Goal: Task Accomplishment & Management: Manage account settings

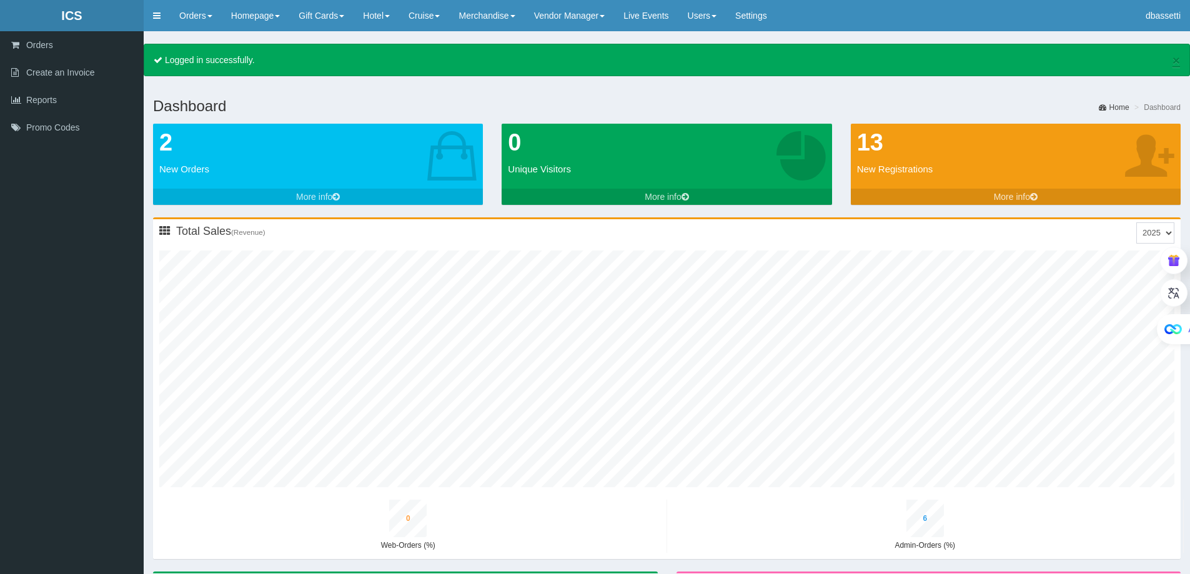
type input "0"
type input "7"
type input "0"
type input "2"
type input "0"
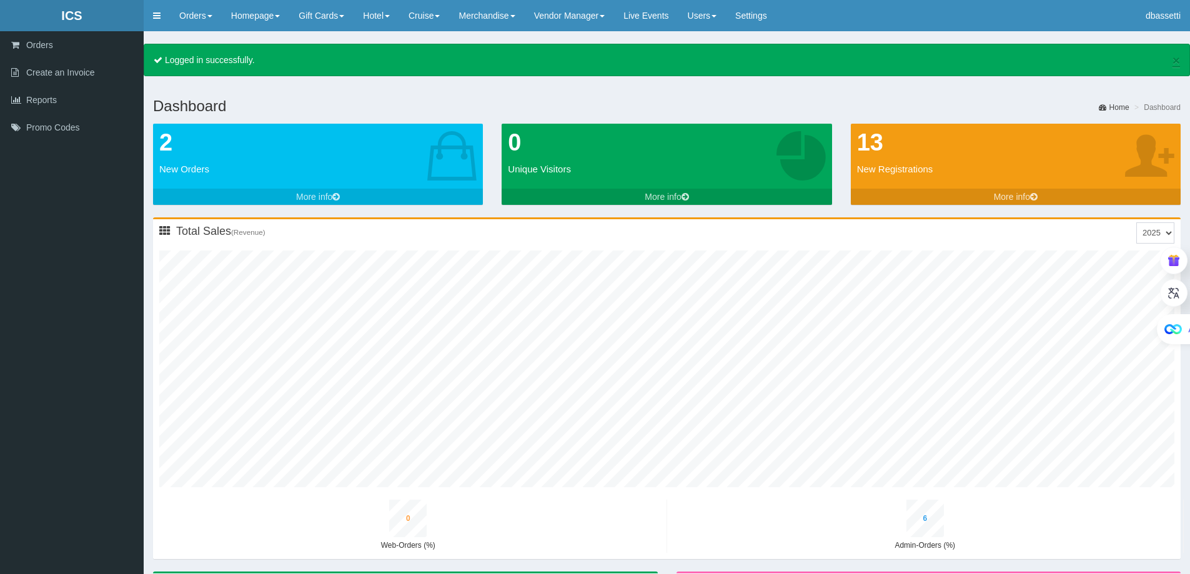
type input "3"
type input "0"
type input "9"
type input "0"
type input "2"
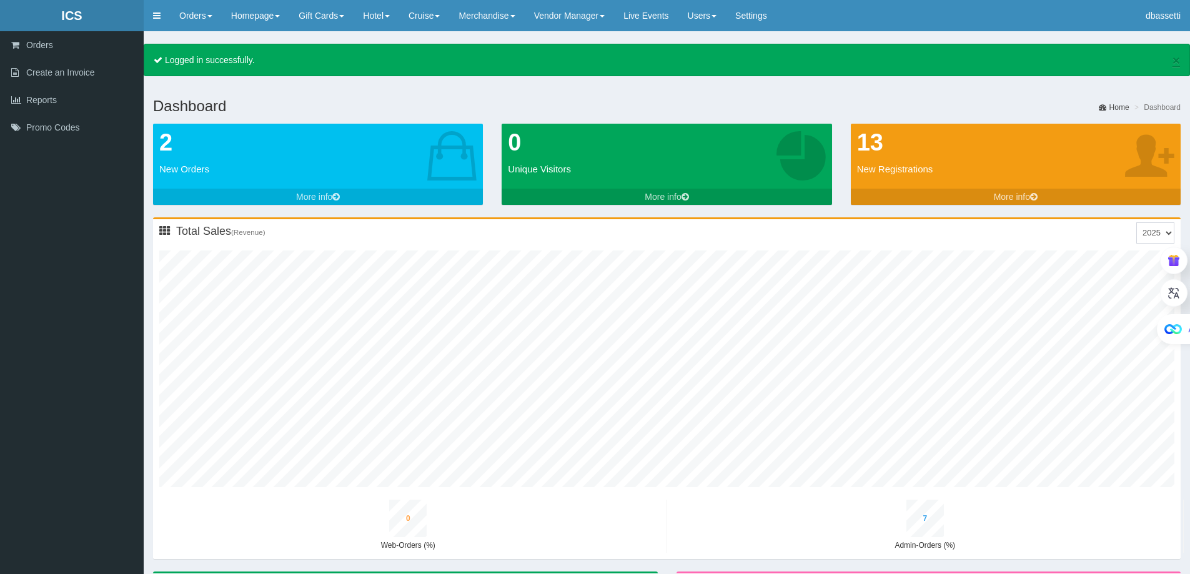
type input "0"
type input "4"
type input "0"
type input "10"
type input "1"
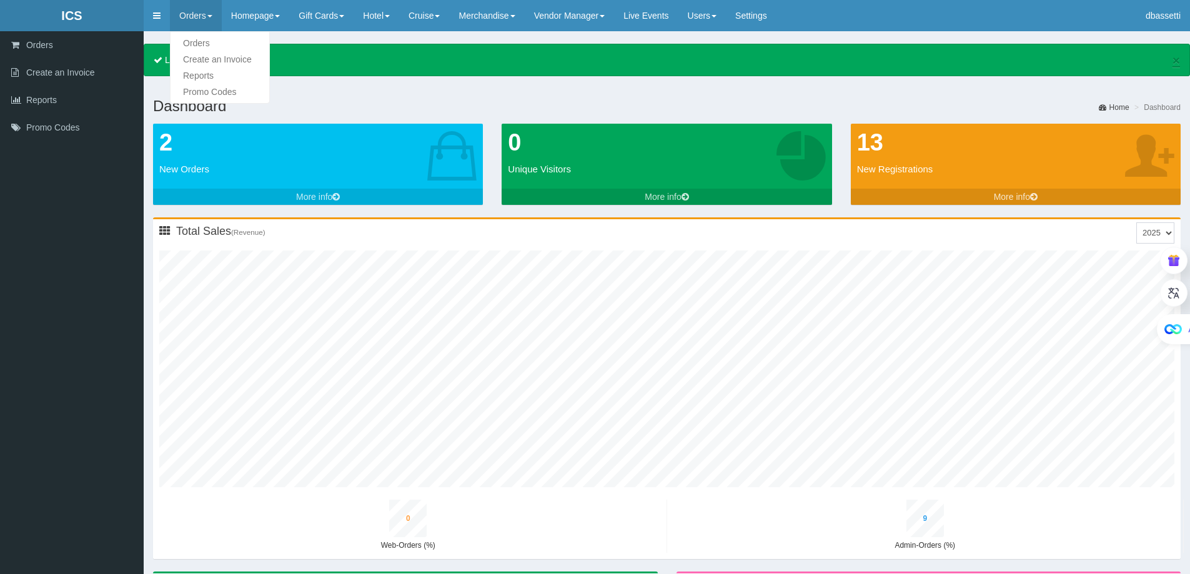
type input "3"
type input "0"
type input "5"
type input "0"
type input "12"
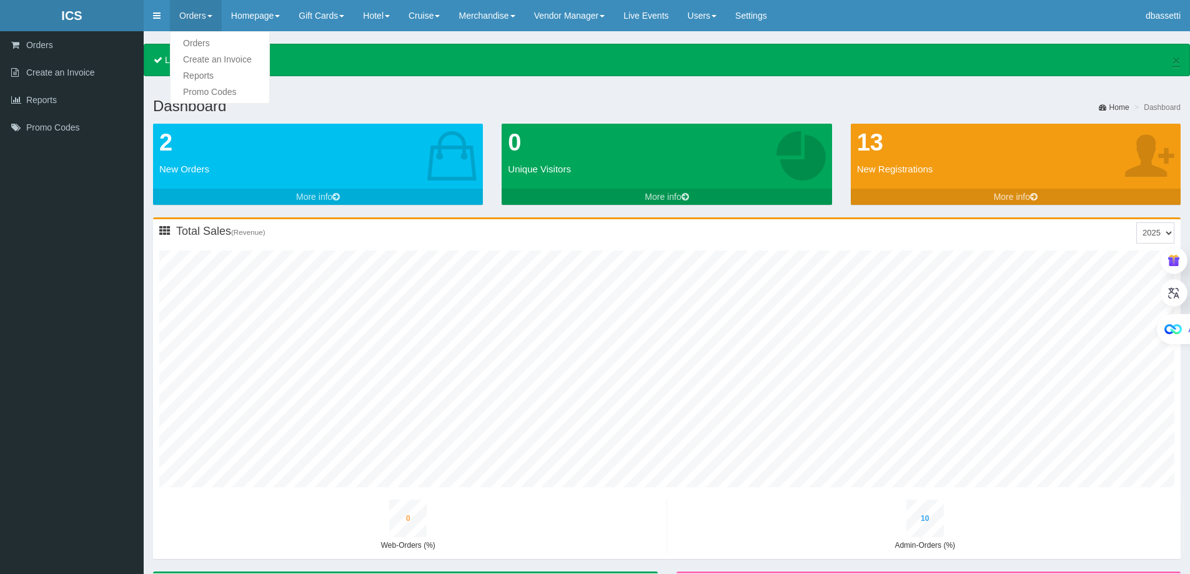
type input "1"
type input "4"
type input "0"
type input "6"
type input "0"
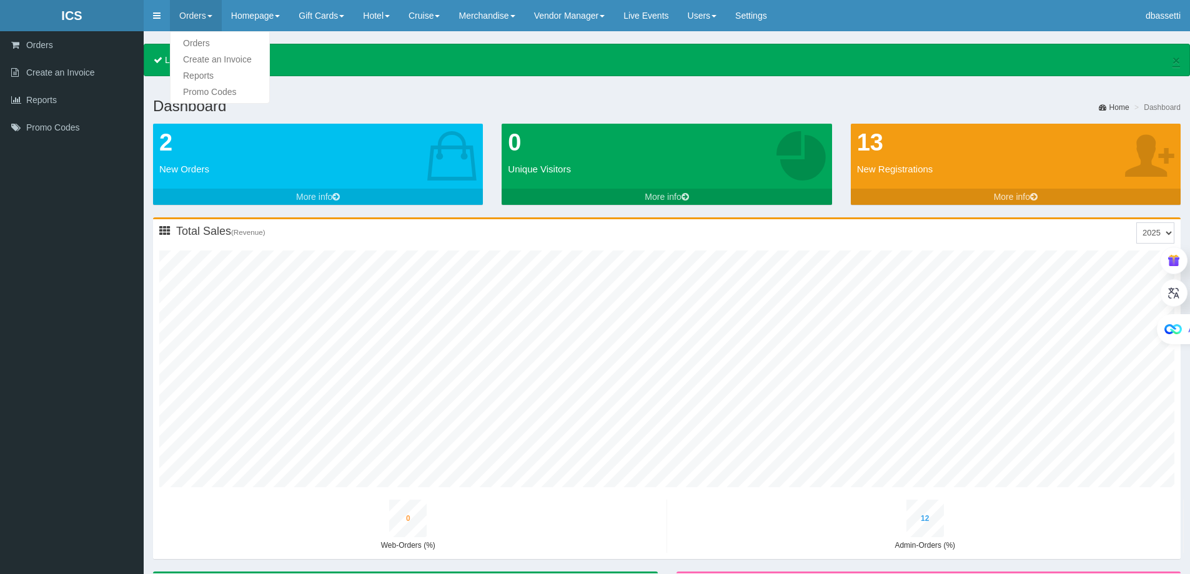
type input "14"
type input "1"
type input "5"
type input "0"
type input "8"
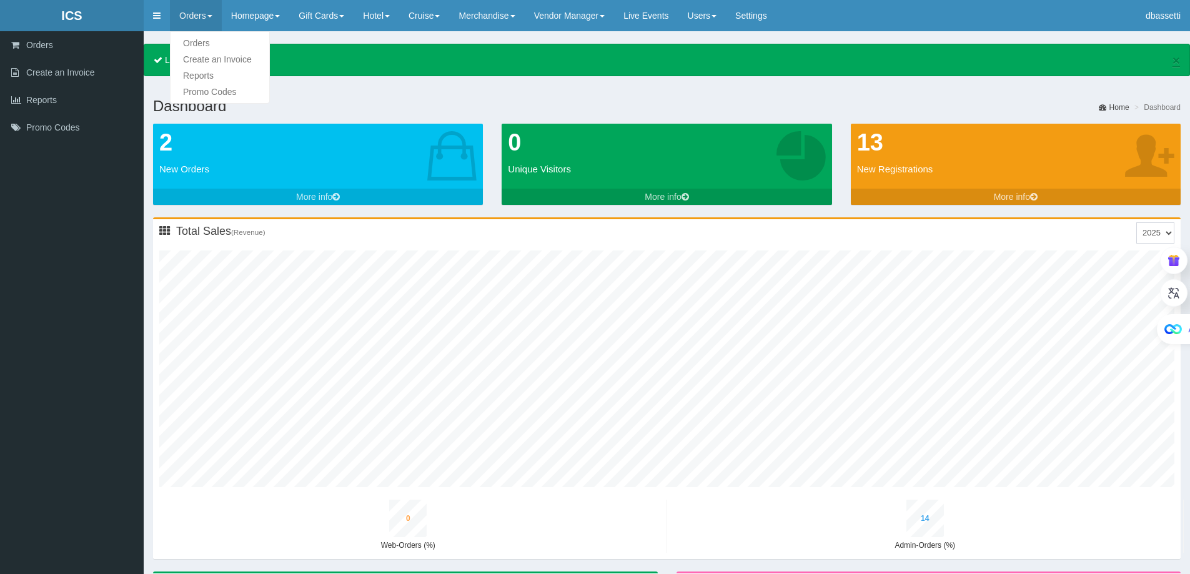
type input "1"
type input "15"
type input "1"
type input "6"
type input "0"
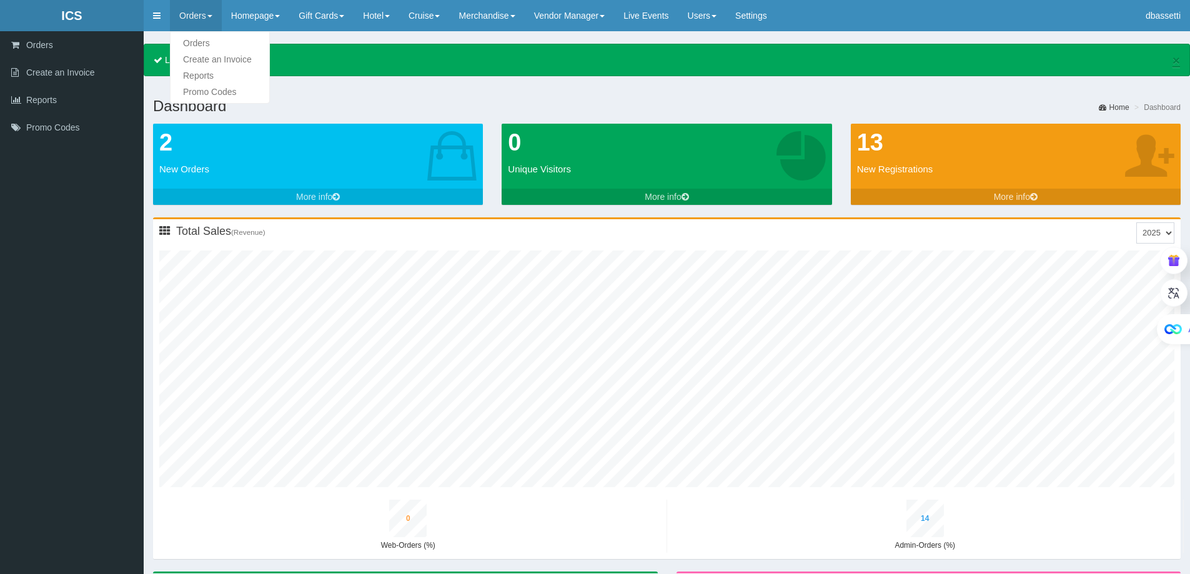
type input "9"
type input "1"
type input "17"
type input "1"
type input "7"
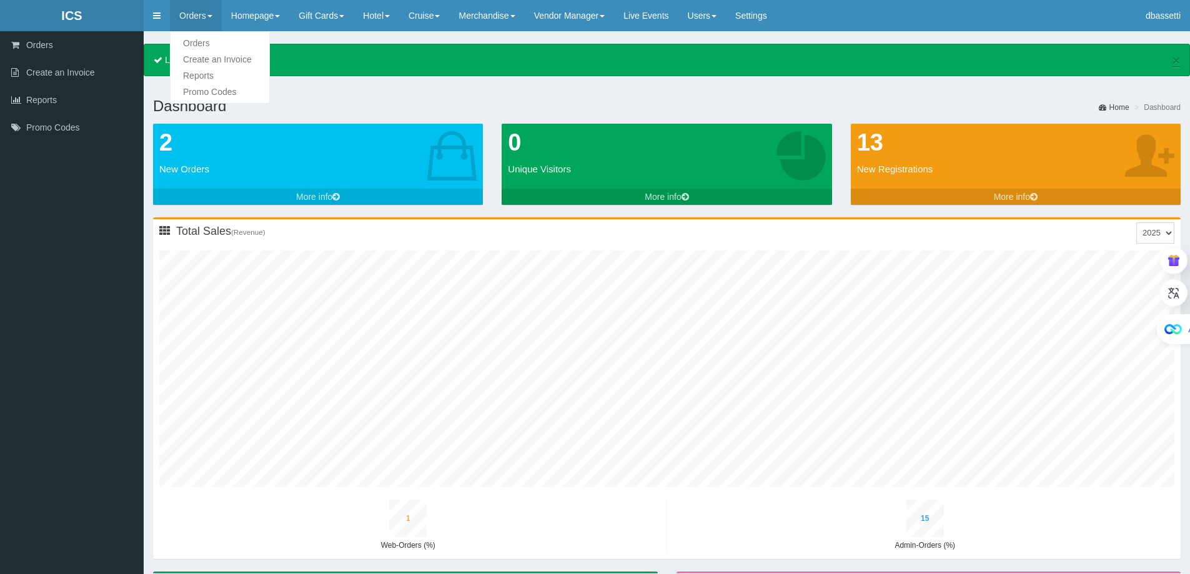
type input "0"
type input "11"
type input "1"
type input "19"
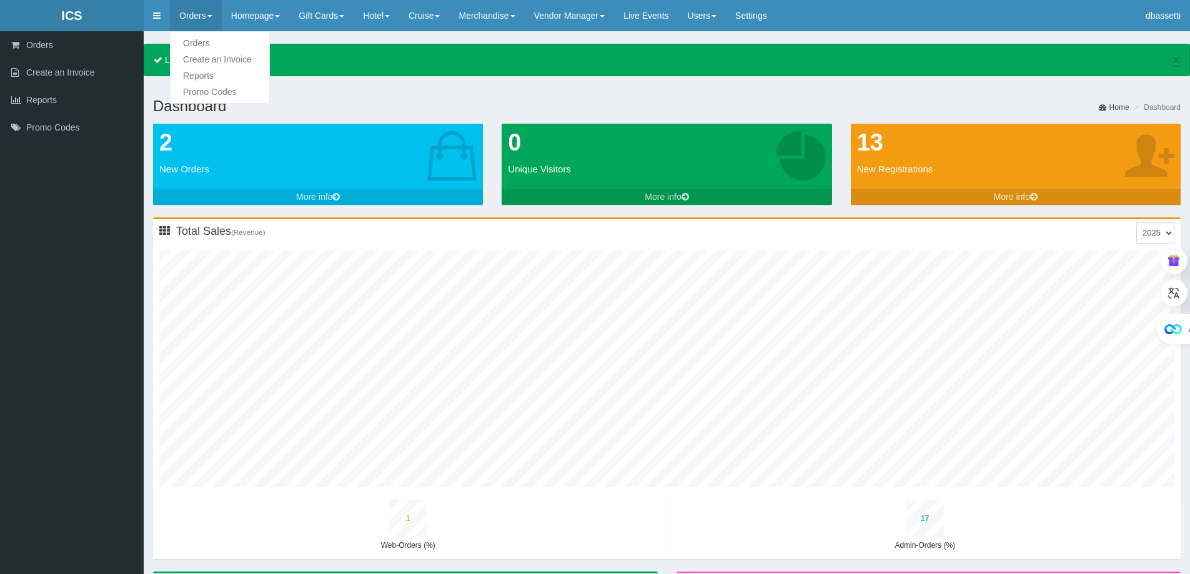
type input "2"
type input "9"
type input "0"
type input "12"
type input "1"
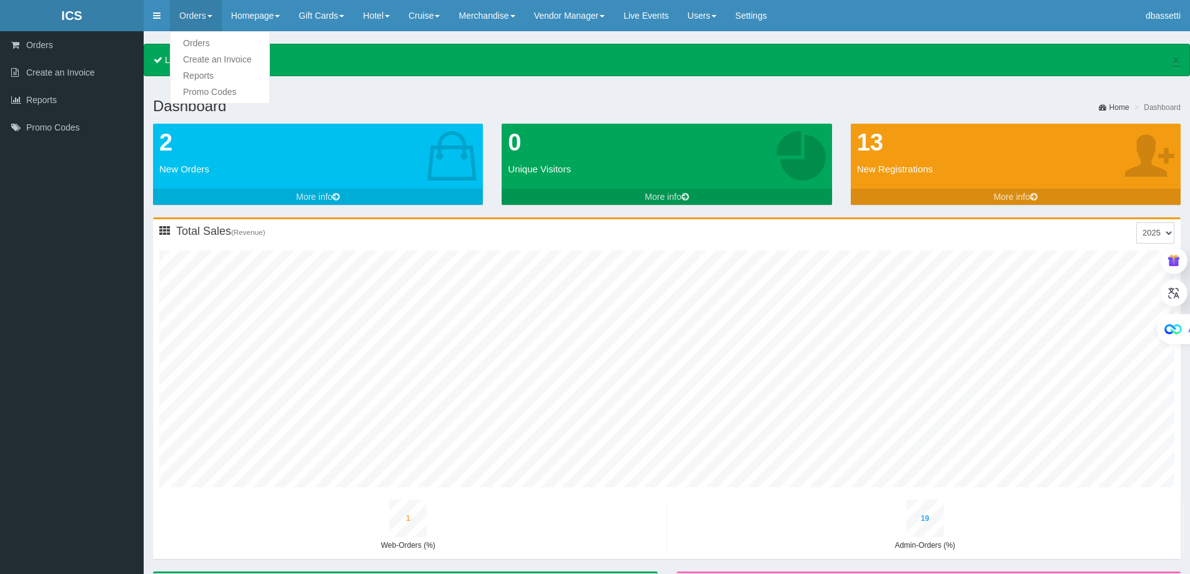
type input "21"
type input "2"
type input "10"
type input "0"
type input "14"
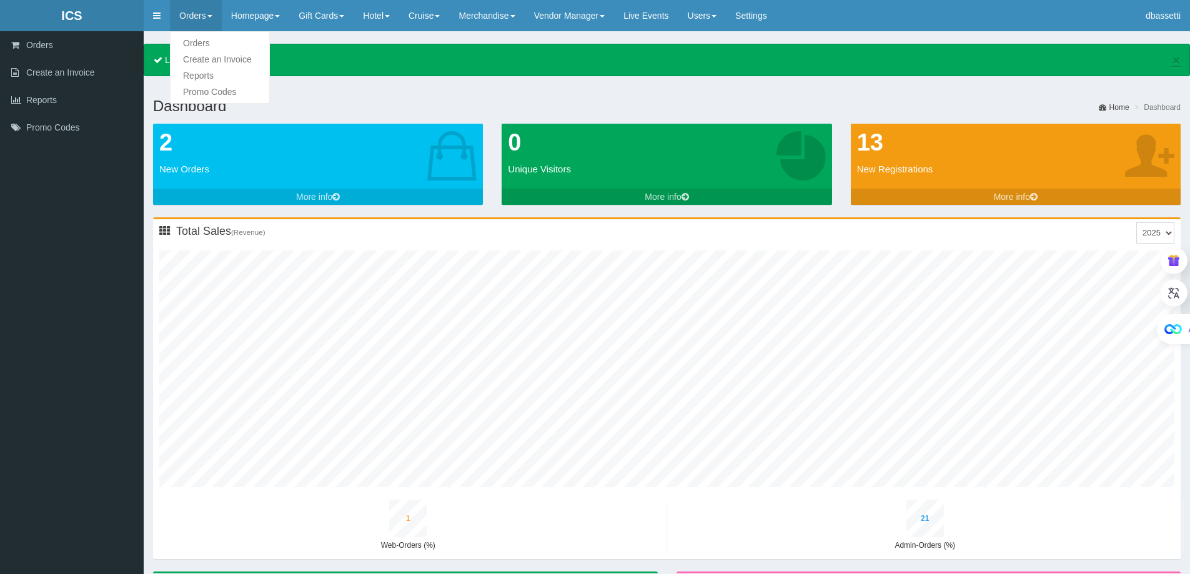
type input "1"
type input "23"
type input "2"
type input "12"
type input "0"
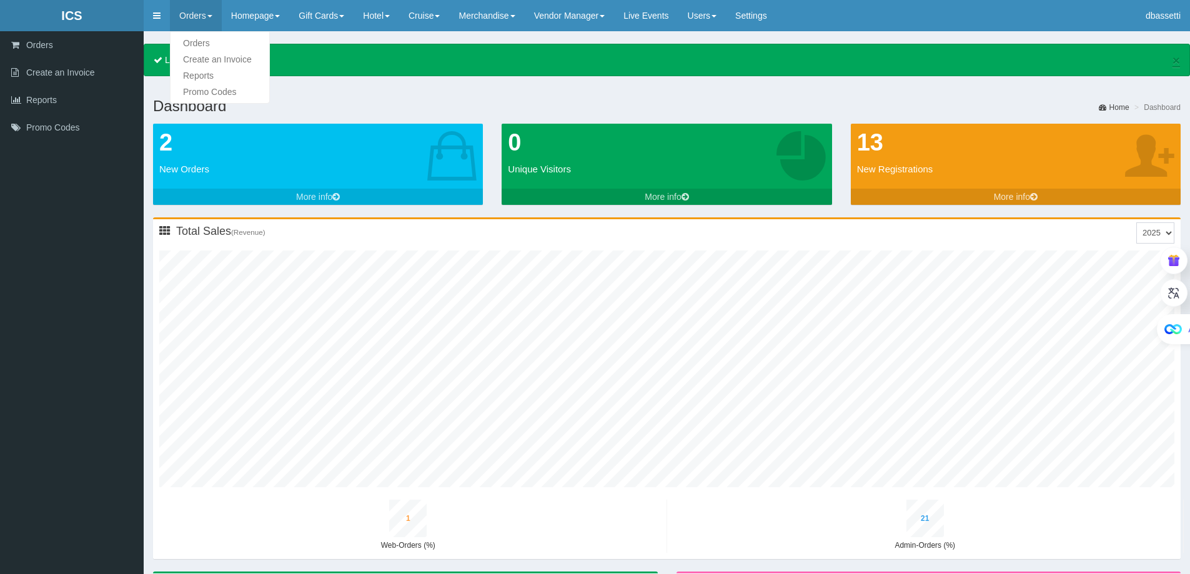
type input "16"
type input "1"
type input "26"
type input "2"
type input "13"
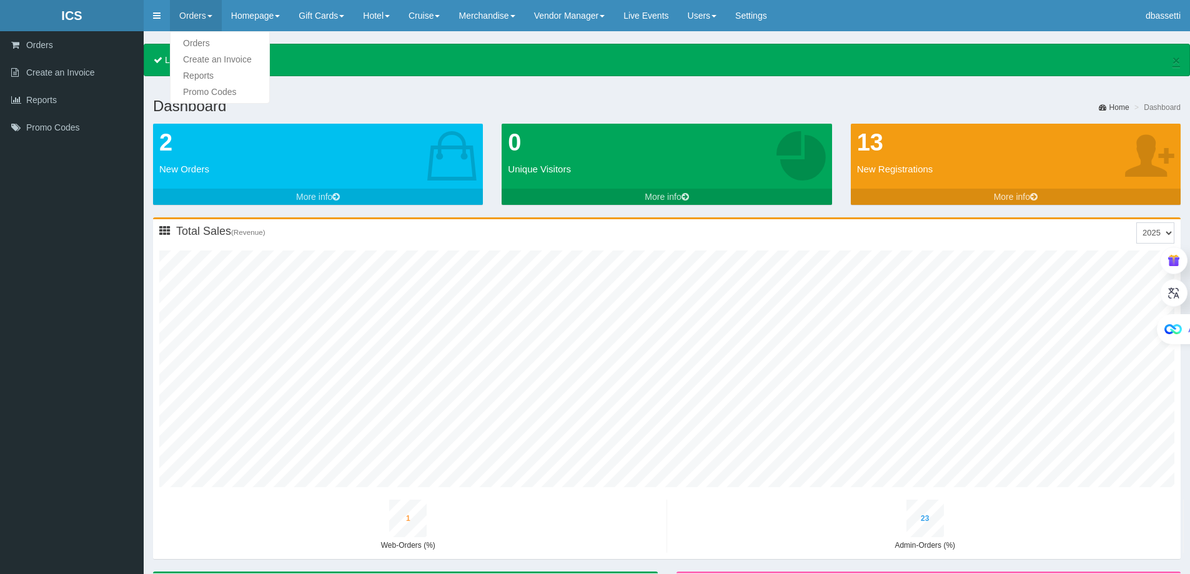
type input "0"
type input "18"
type input "1"
type input "28"
type input "3"
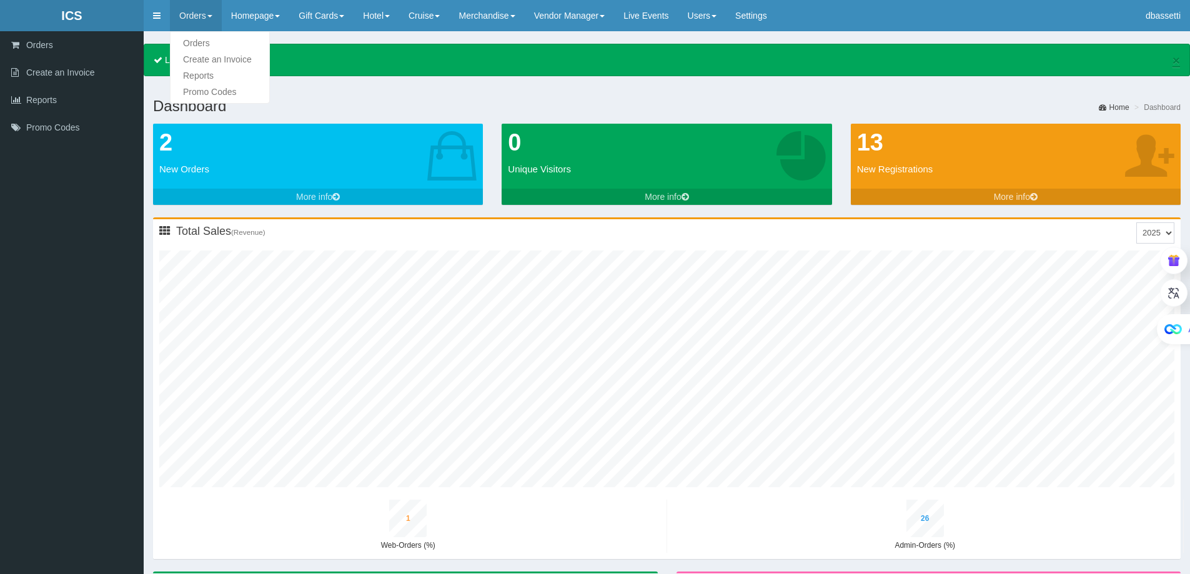
type input "15"
type input "0"
type input "20"
type input "1"
type input "30"
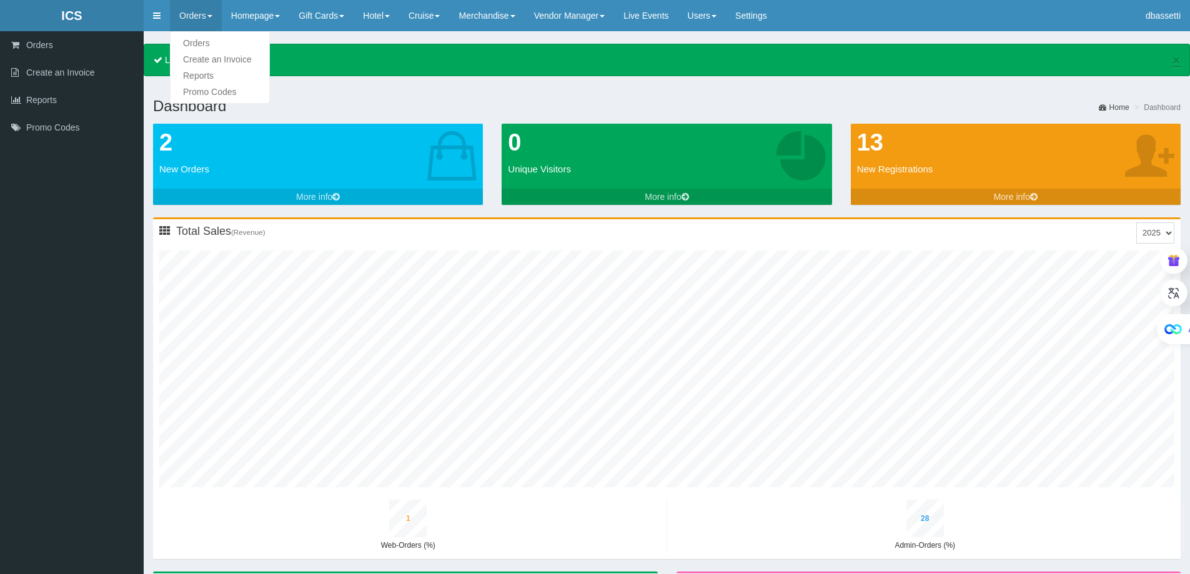
type input "3"
type input "16"
type input "0"
type input "22"
type input "1"
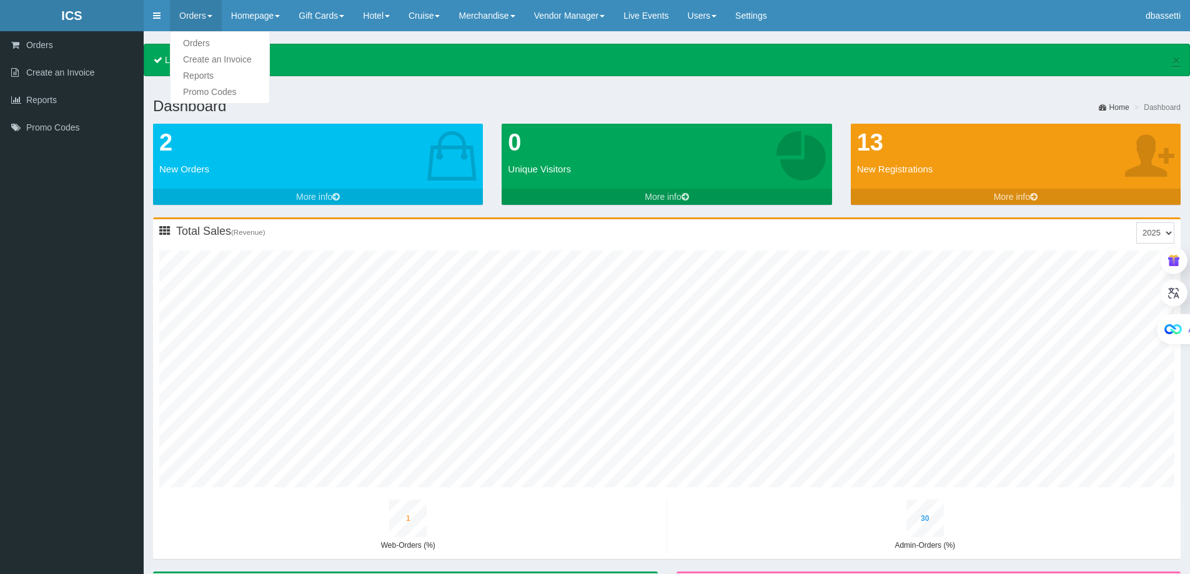
type input "33"
type input "3"
type input "18"
type input "1"
type input "24"
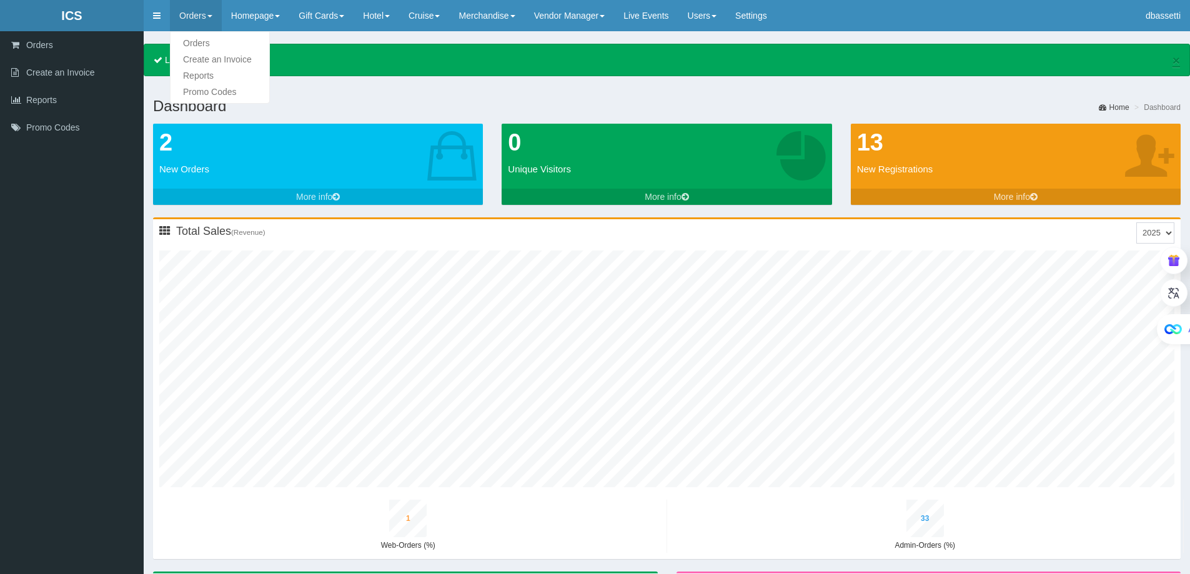
type input "1"
type input "35"
type input "4"
type input "20"
type input "1"
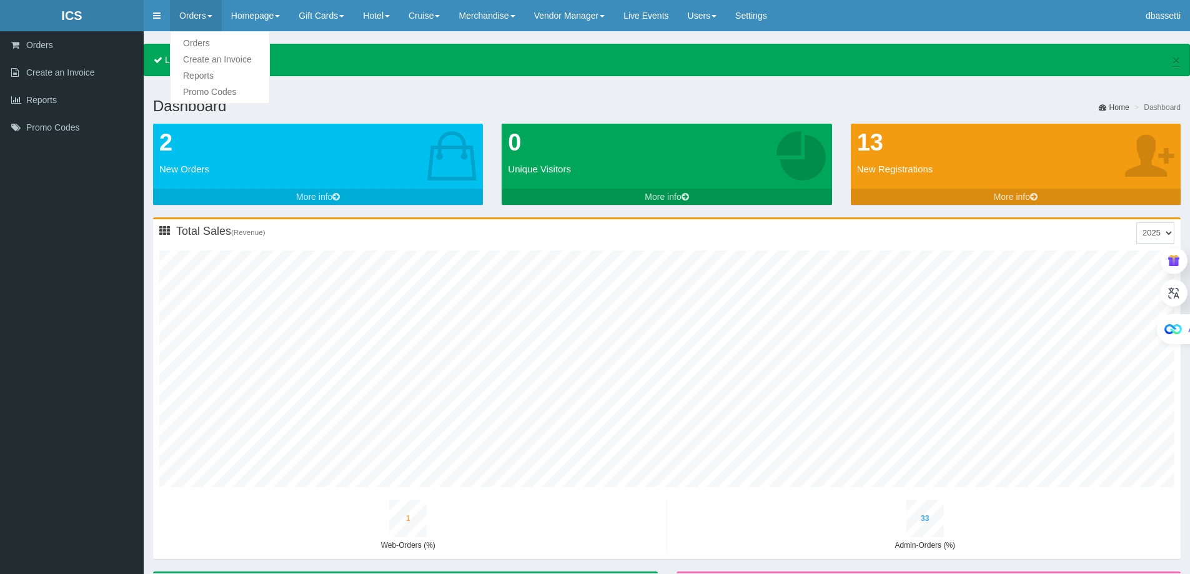
type input "26"
type input "1"
type input "38"
type input "4"
type input "22"
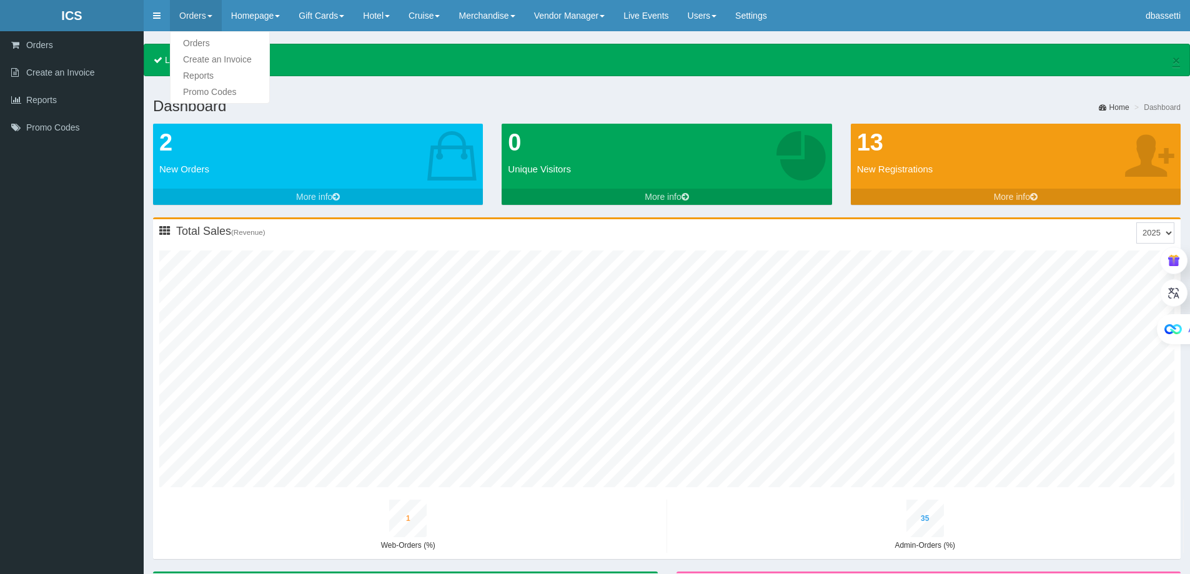
type input "1"
type input "29"
type input "1"
type input "40"
type input "4"
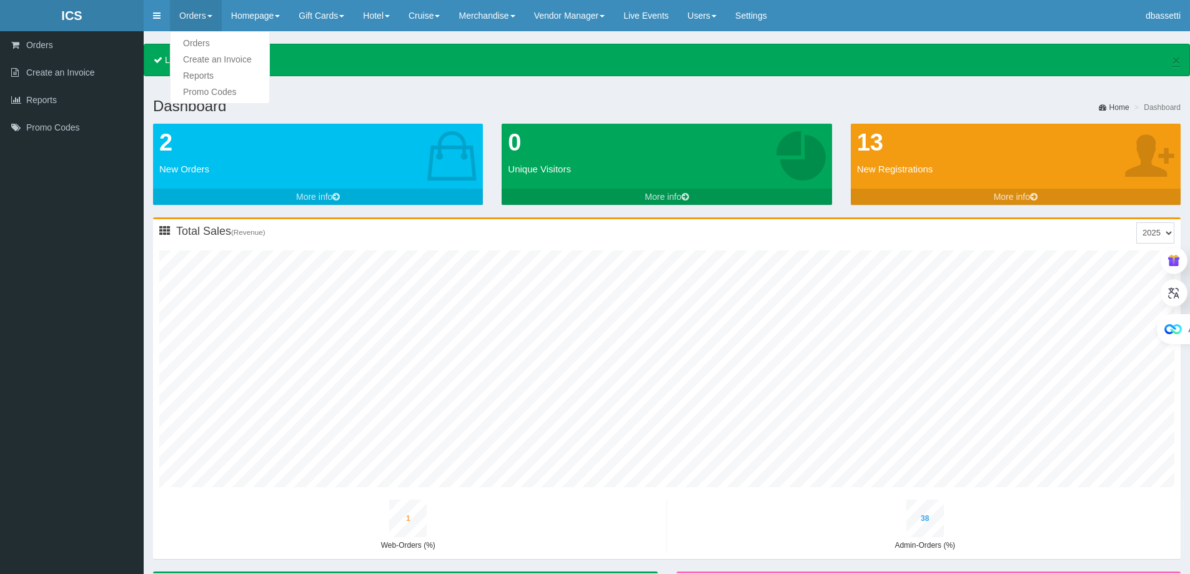
type input "24"
type input "1"
type input "31"
type input "2"
type input "43"
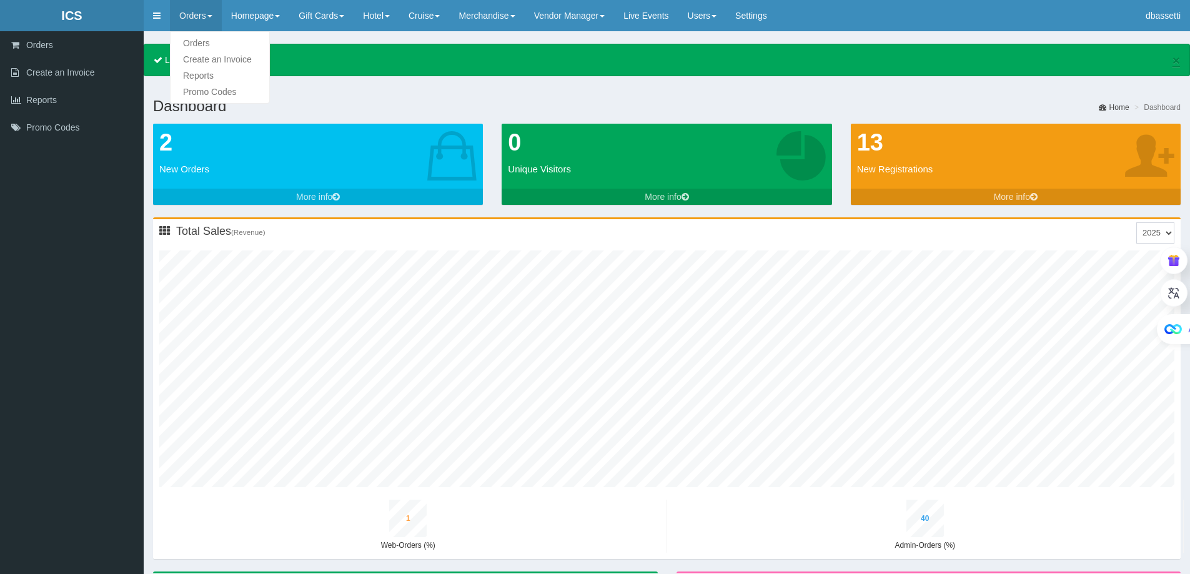
type input "5"
type input "26"
type input "1"
type input "33"
type input "2"
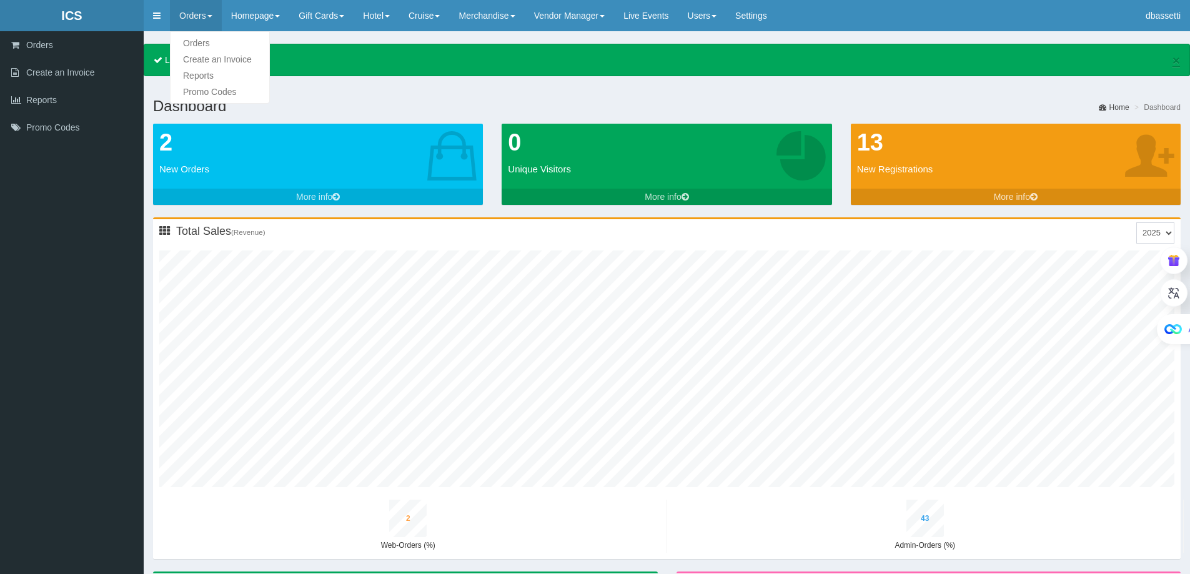
type input "45"
type input "5"
type input "28"
type input "1"
type input "36"
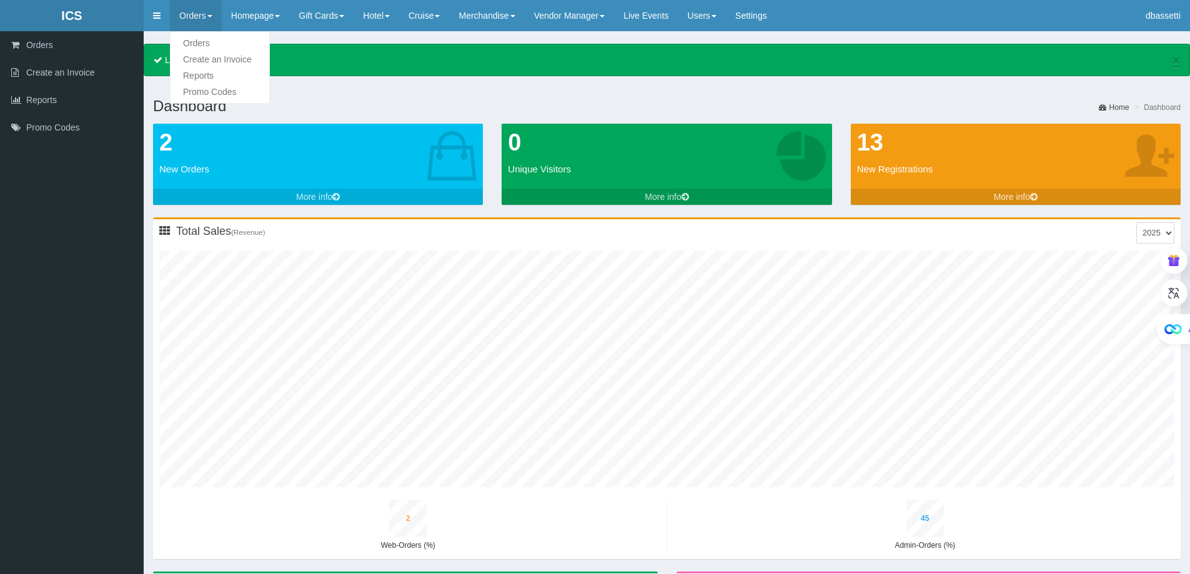
type input "2"
type input "47"
type input "6"
type input "30"
type input "1"
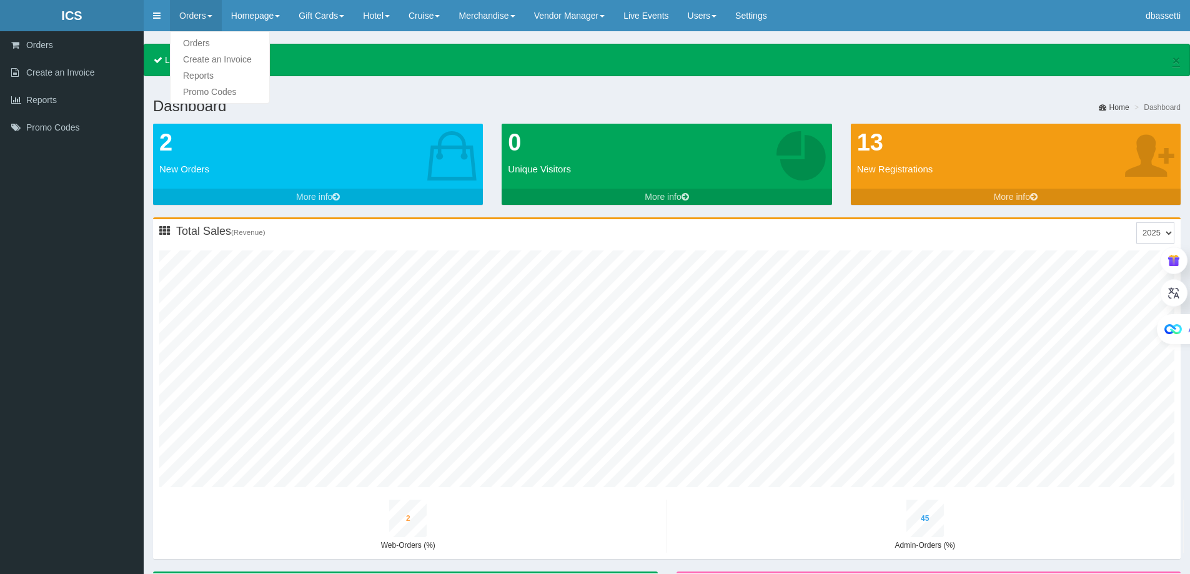
type input "38"
type input "2"
type input "50"
type input "6"
type input "32"
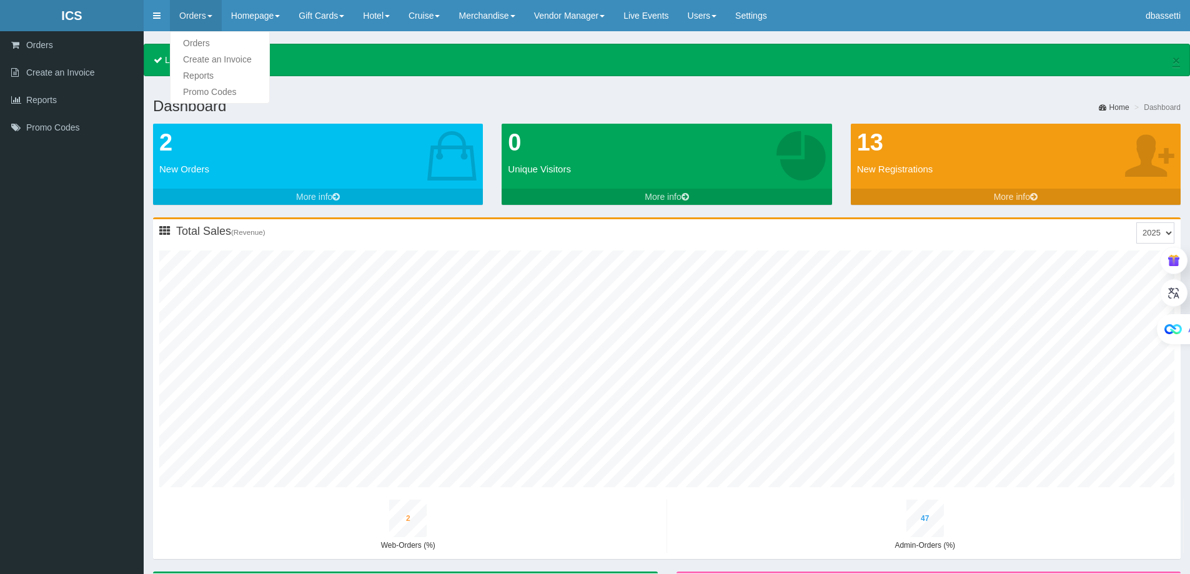
type input "1"
type input "41"
type input "2"
type input "52"
type input "6"
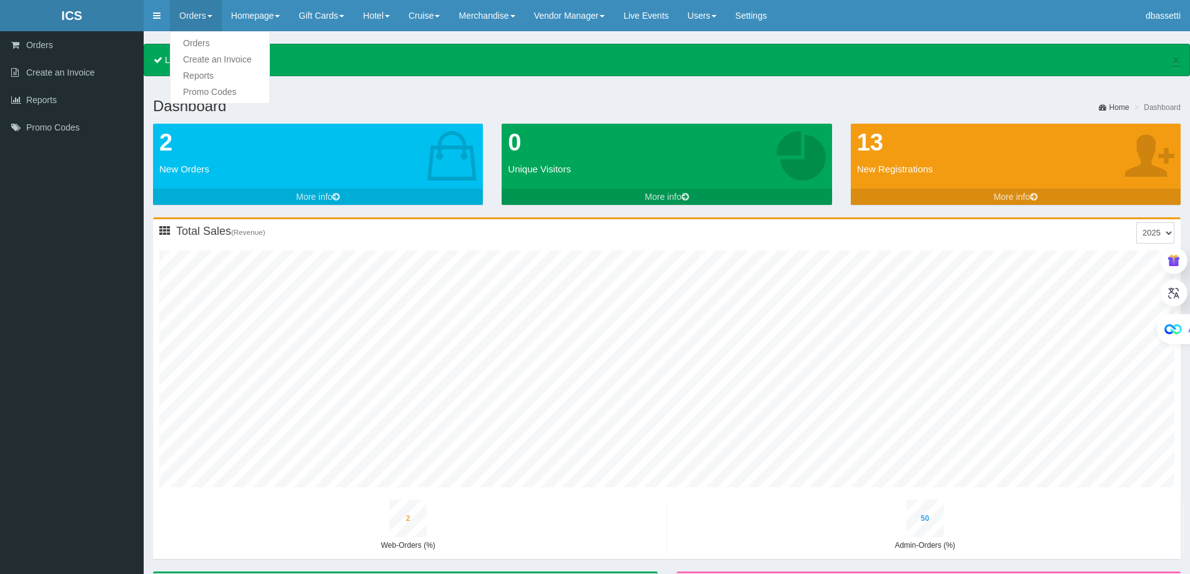
type input "34"
type input "1"
type input "43"
type input "2"
type input "55"
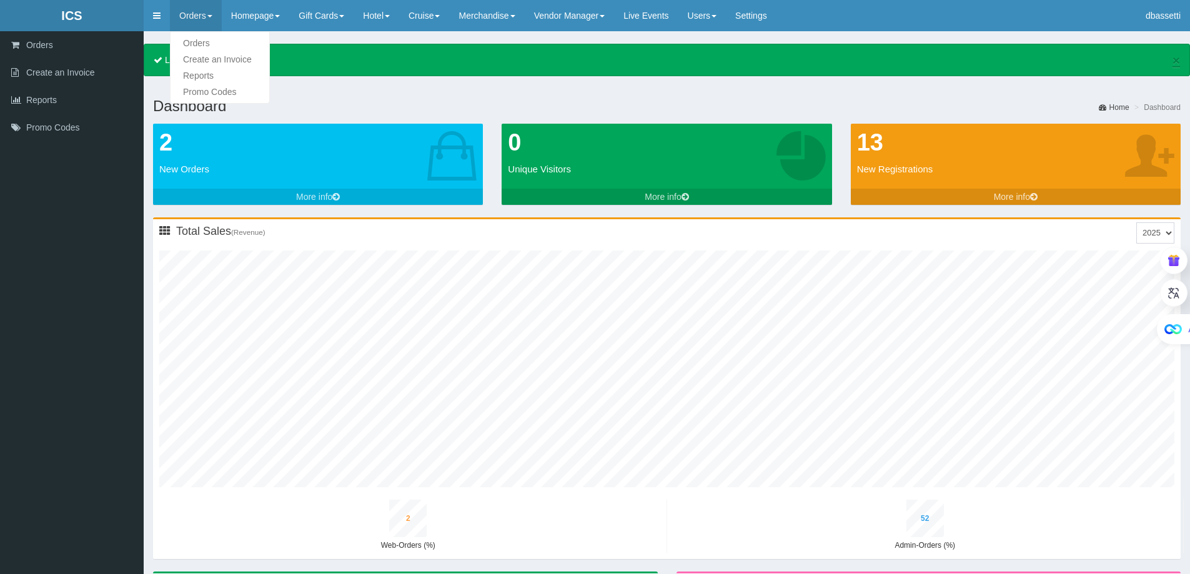
type input "7"
type input "37"
type input "1"
type input "46"
type input "2"
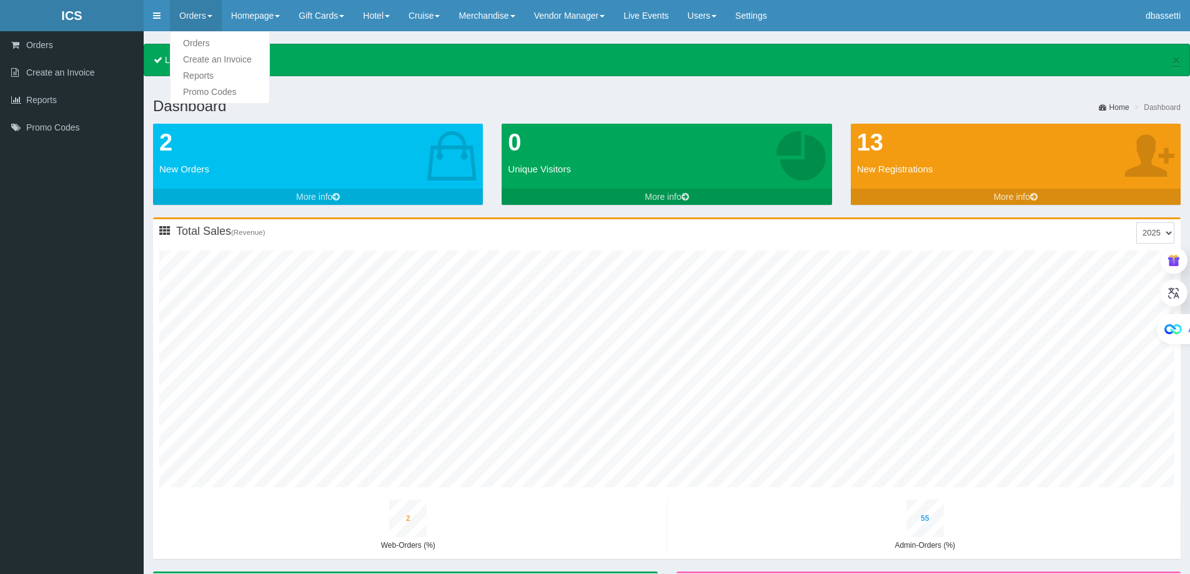
type input "57"
type input "7"
type input "39"
type input "1"
type input "48"
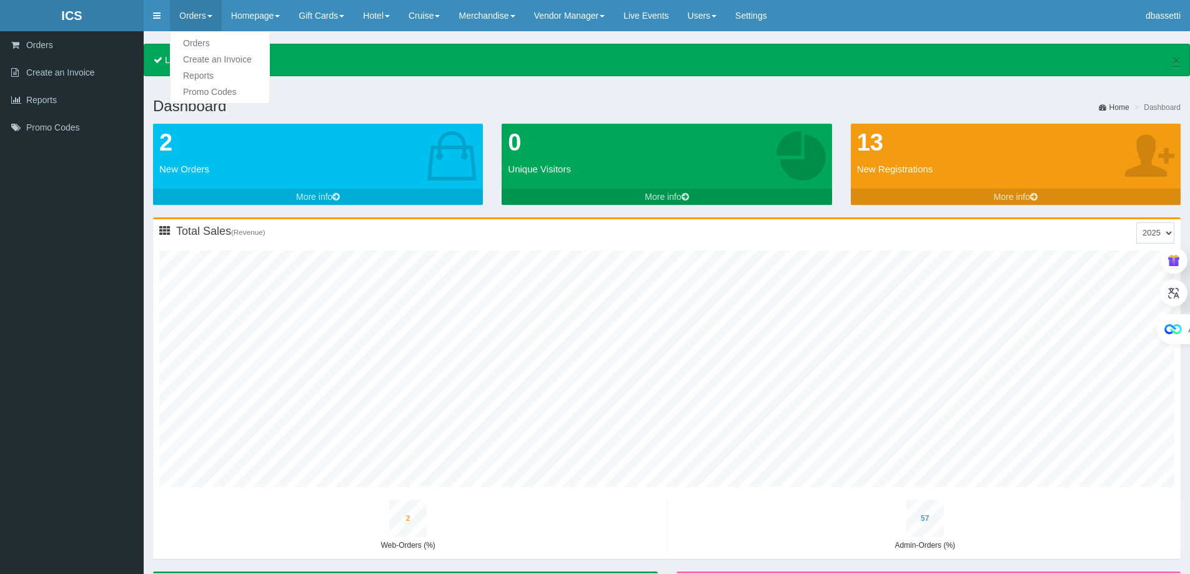
type input "2"
type input "60"
type input "8"
type input "41"
type input "1"
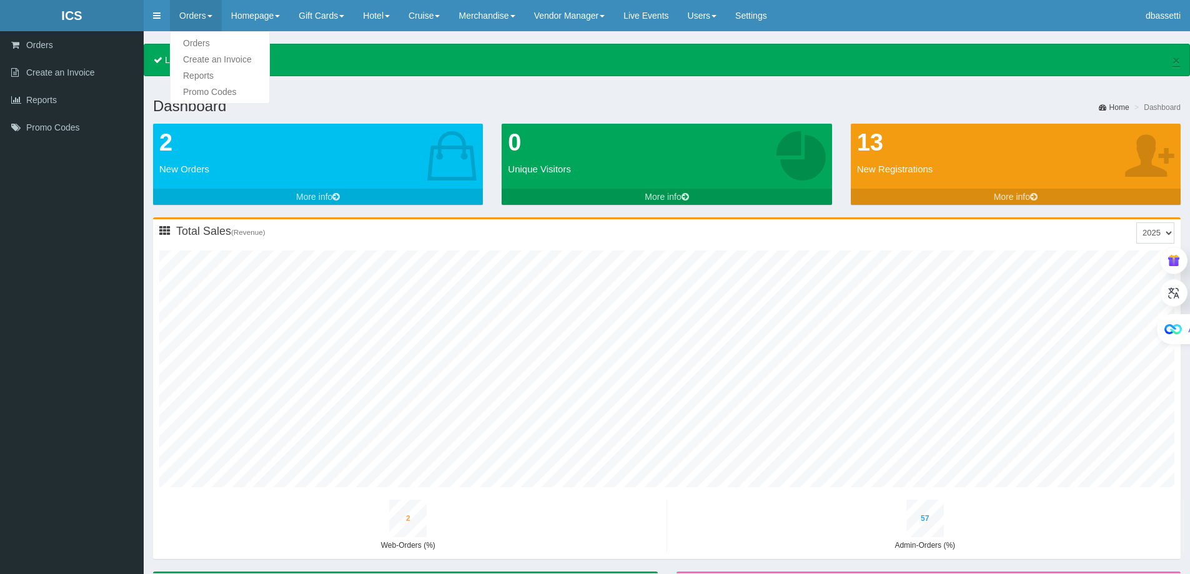
type input "51"
type input "2"
type input "62"
type input "8"
type input "43"
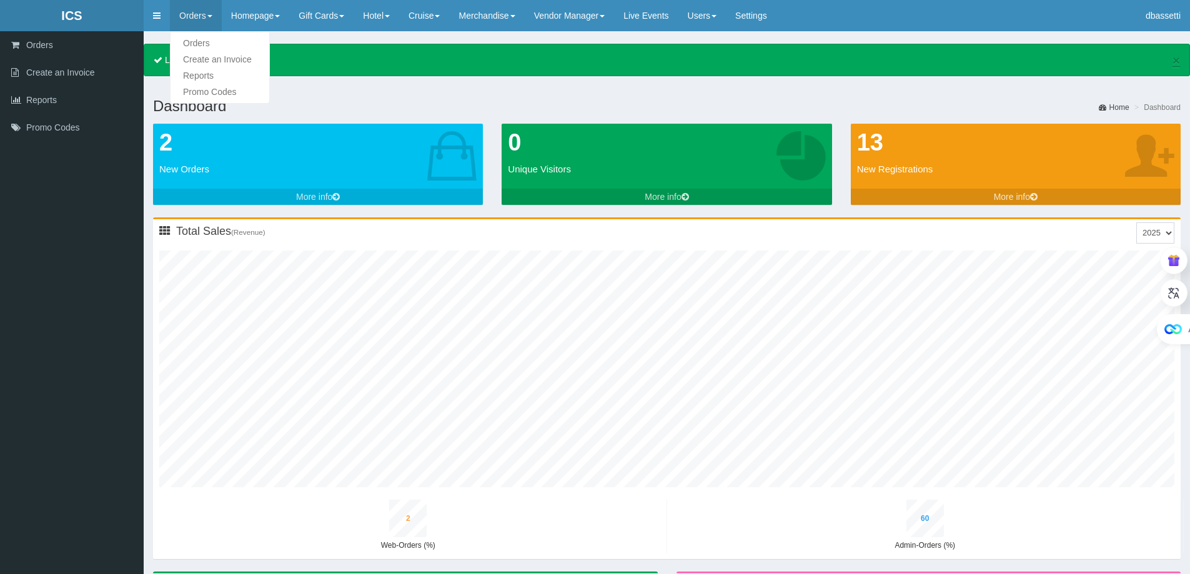
type input "1"
type input "54"
type input "2"
type input "65"
type input "9"
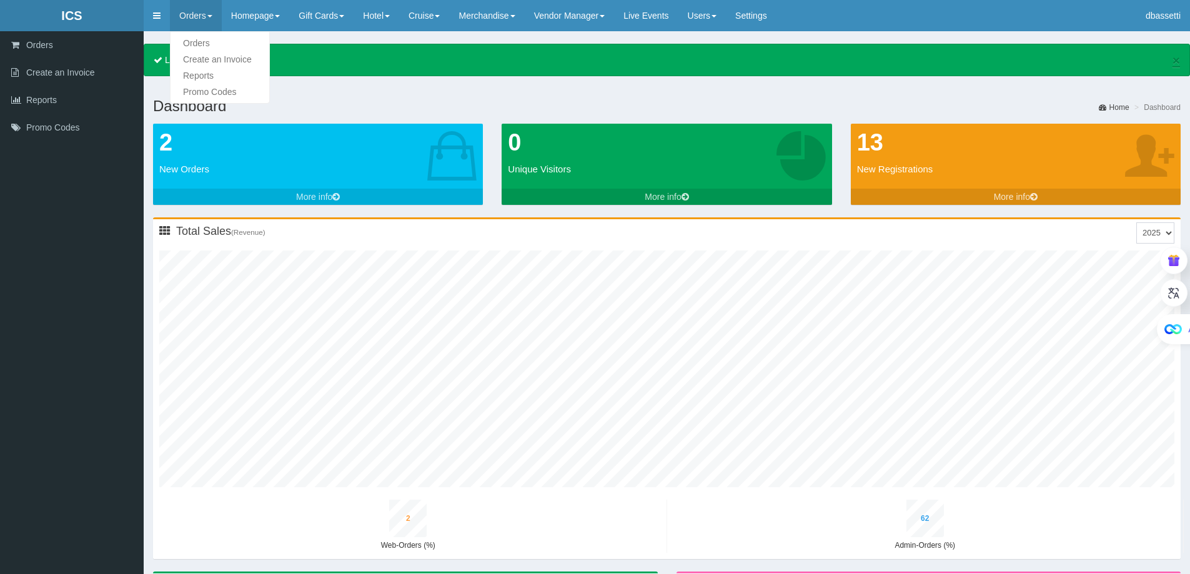
type input "45"
type input "1"
type input "56"
type input "2"
type input "67"
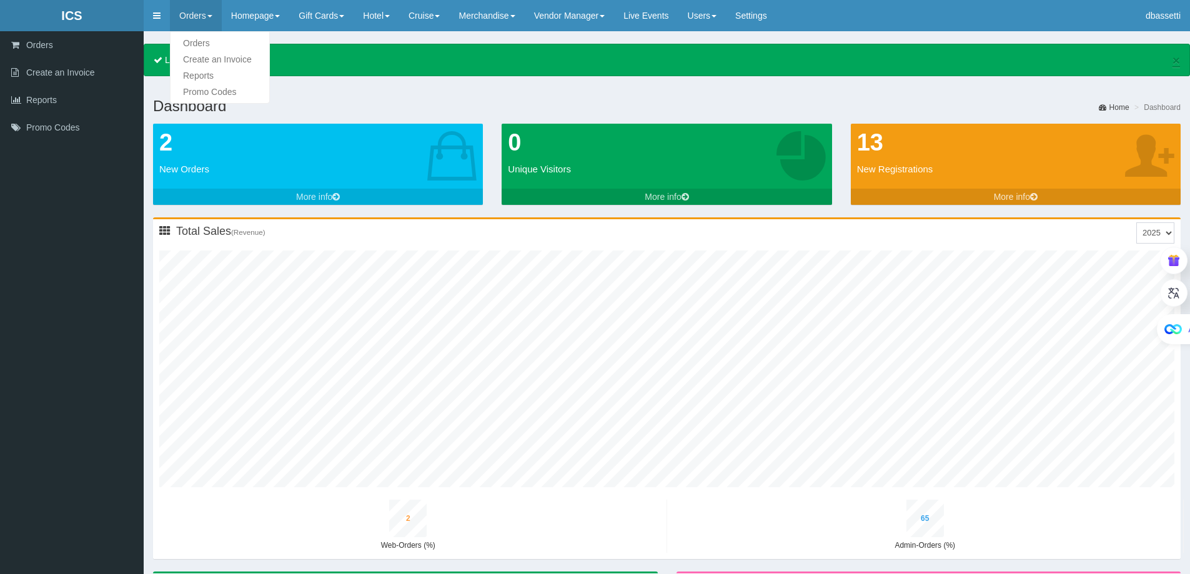
type input "9"
type input "48"
type input "1"
type input "59"
type input "3"
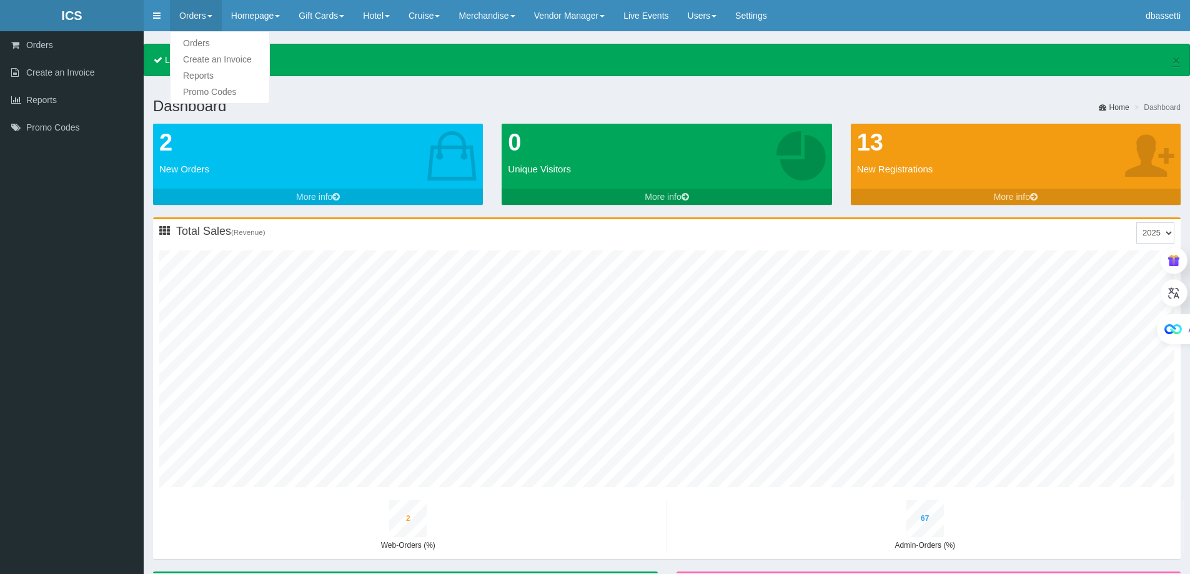
type input "69"
type input "9"
type input "50"
type input "1"
type input "61"
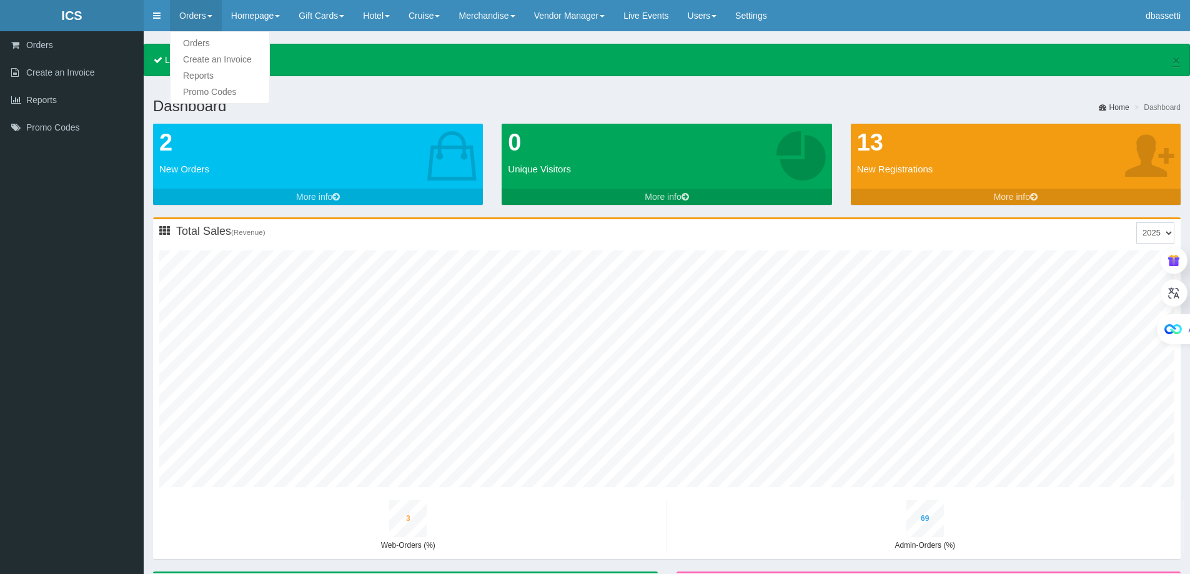
type input "3"
type input "72"
type input "10"
type input "52"
type input "1"
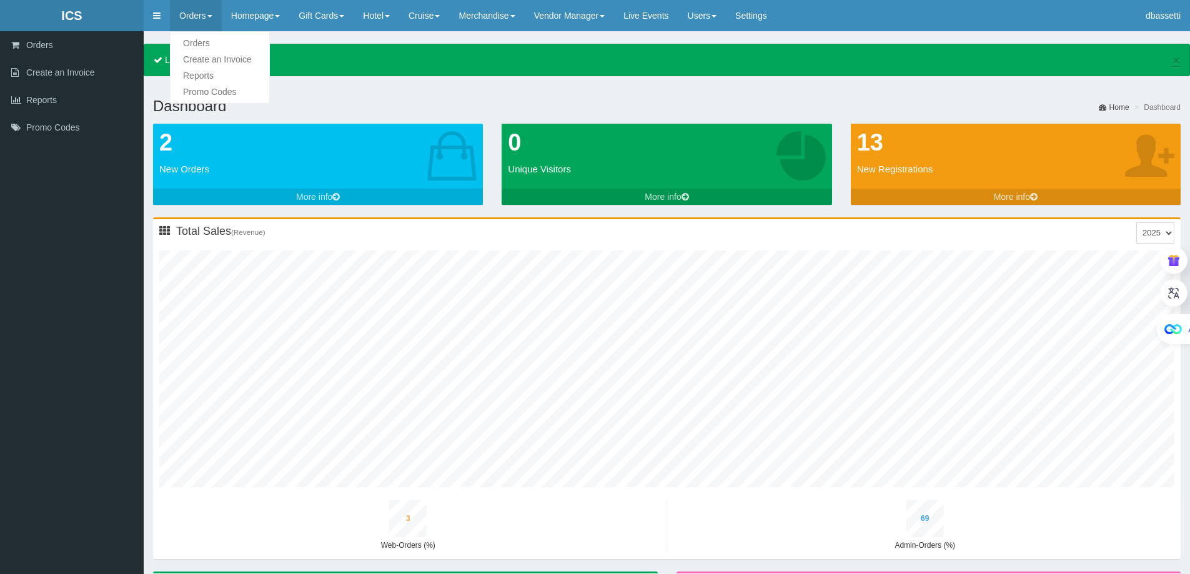
type input "63"
type input "3"
type input "74"
type input "10"
type input "54"
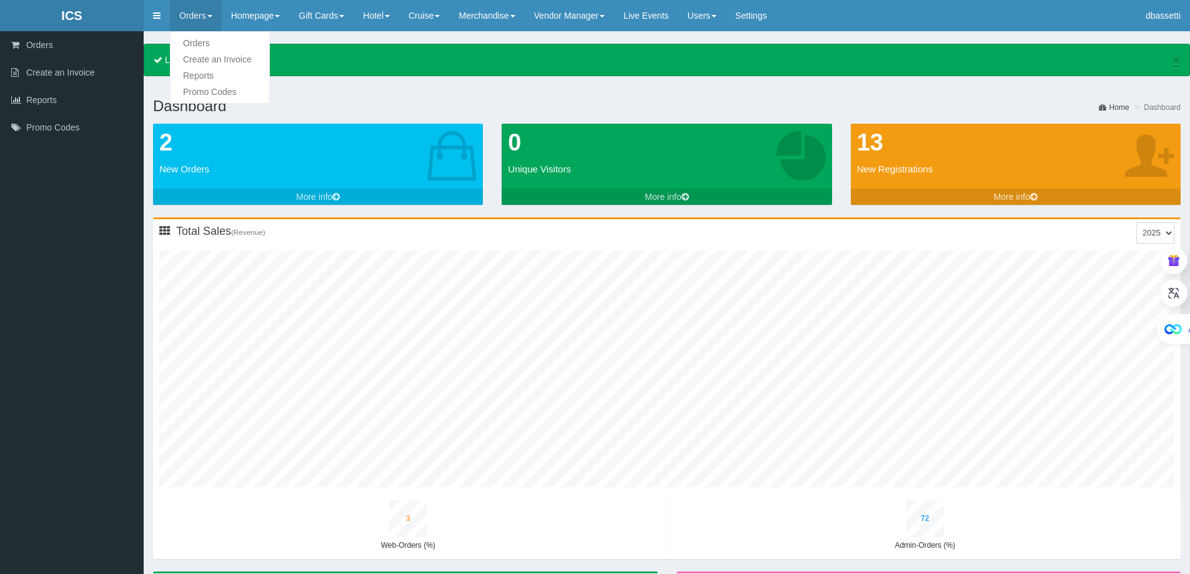
type input "1"
type input "66"
type input "3"
type input "76"
type input "11"
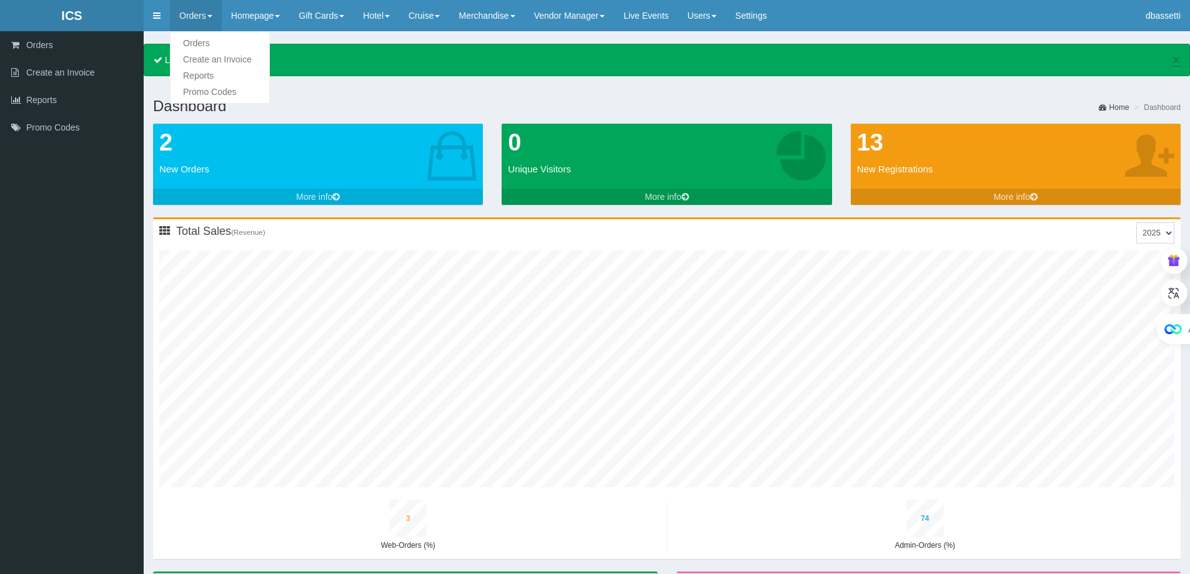
type input "56"
type input "2"
type input "68"
type input "3"
type input "78"
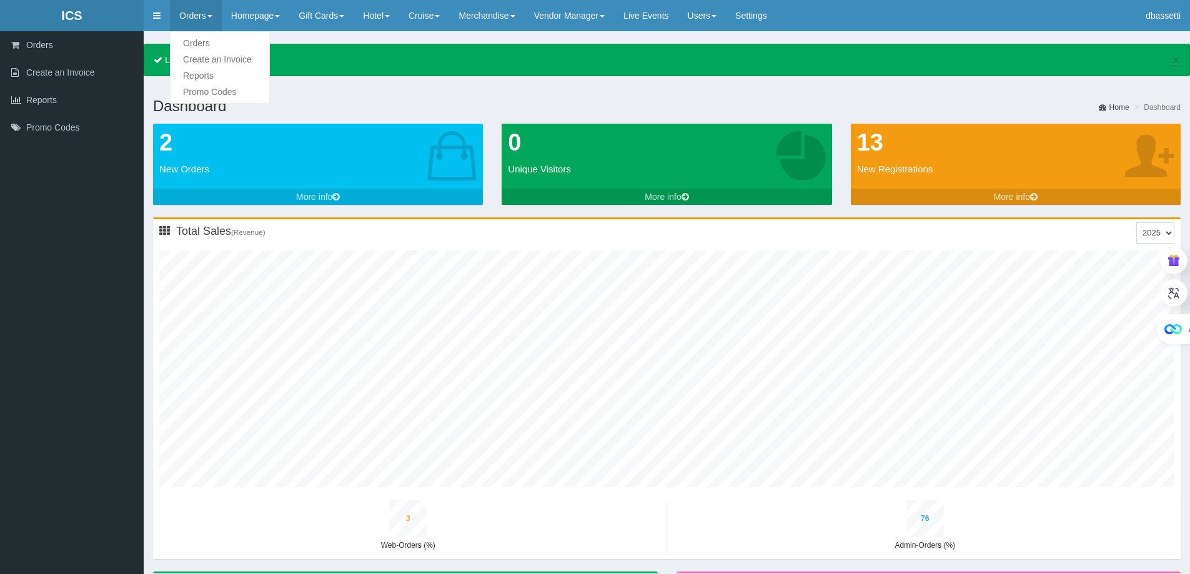
type input "11"
type input "58"
type input "2"
type input "71"
type input "3"
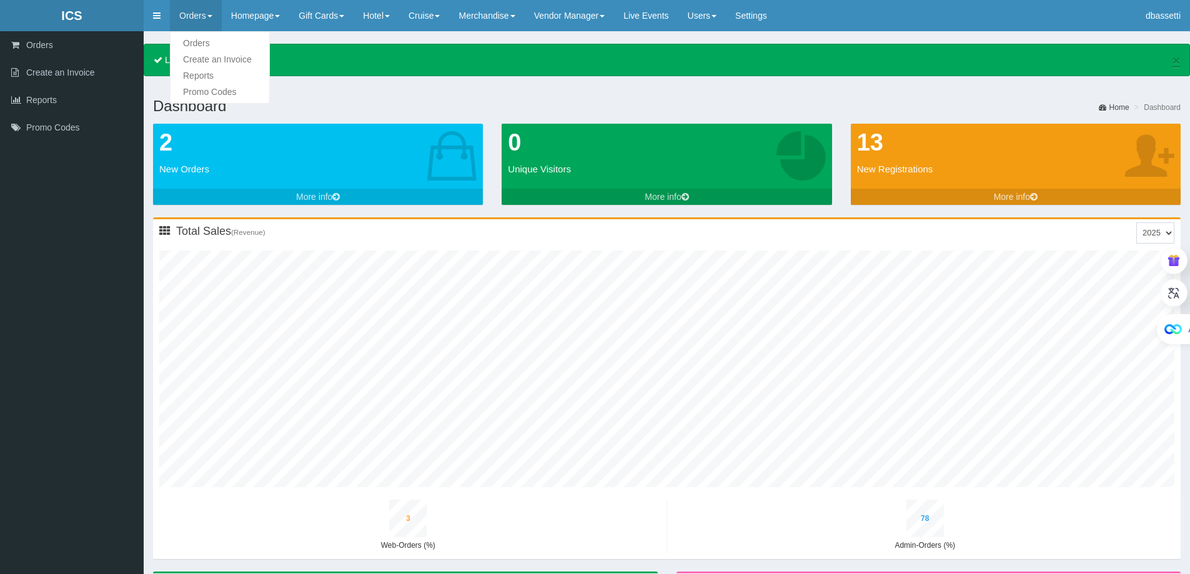
type input "80"
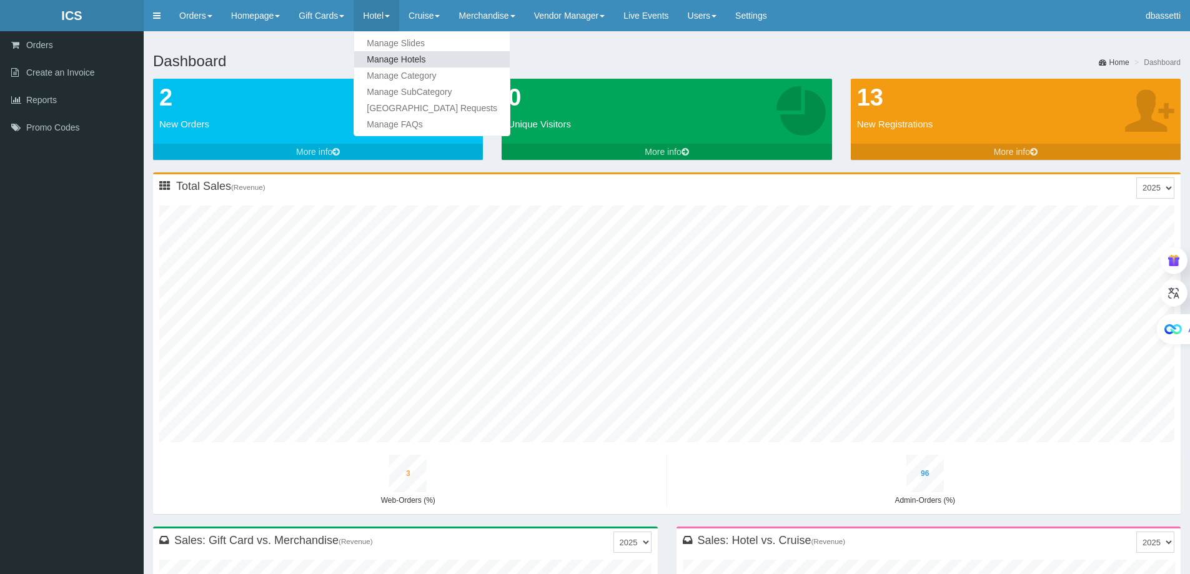
click at [413, 63] on link "Manage Hotels" at bounding box center [432, 59] width 156 height 16
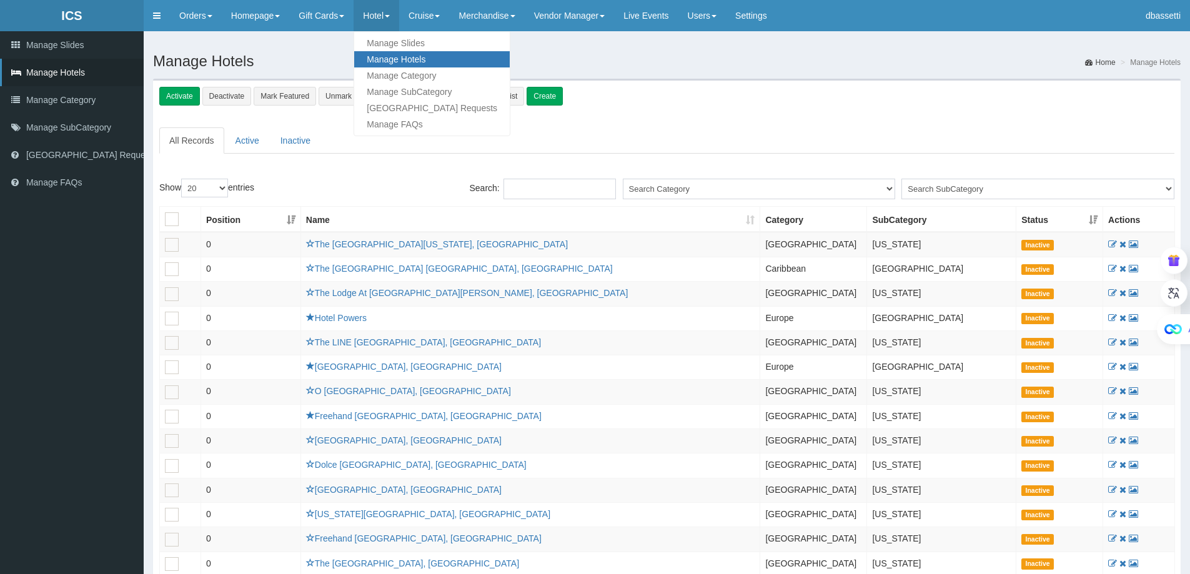
click at [385, 58] on link "Manage Hotels" at bounding box center [432, 59] width 156 height 16
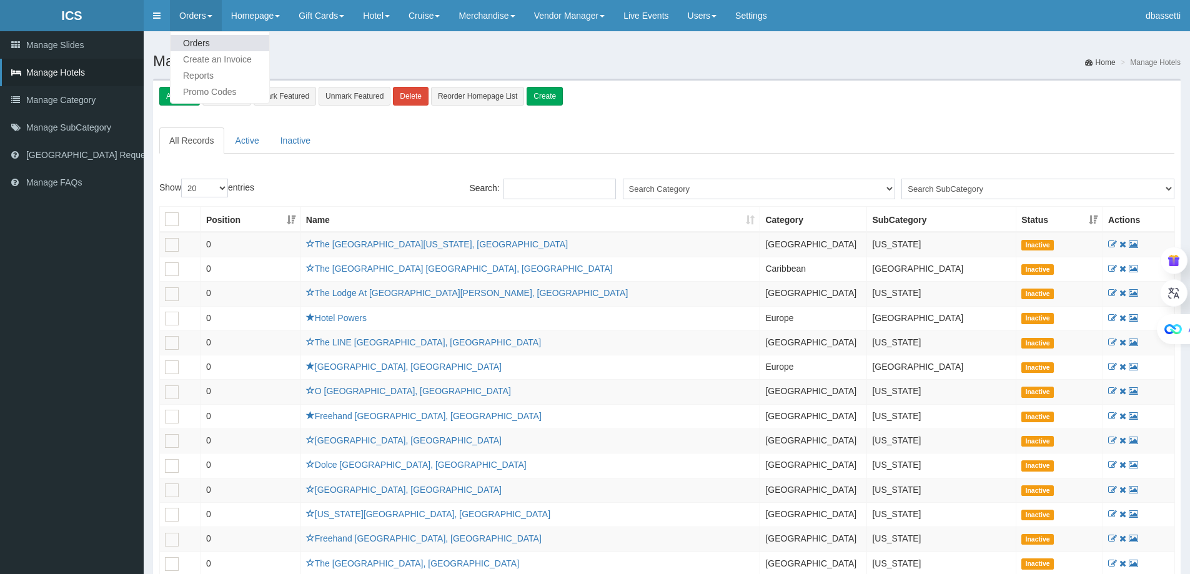
click at [195, 38] on link "Orders" at bounding box center [220, 43] width 99 height 16
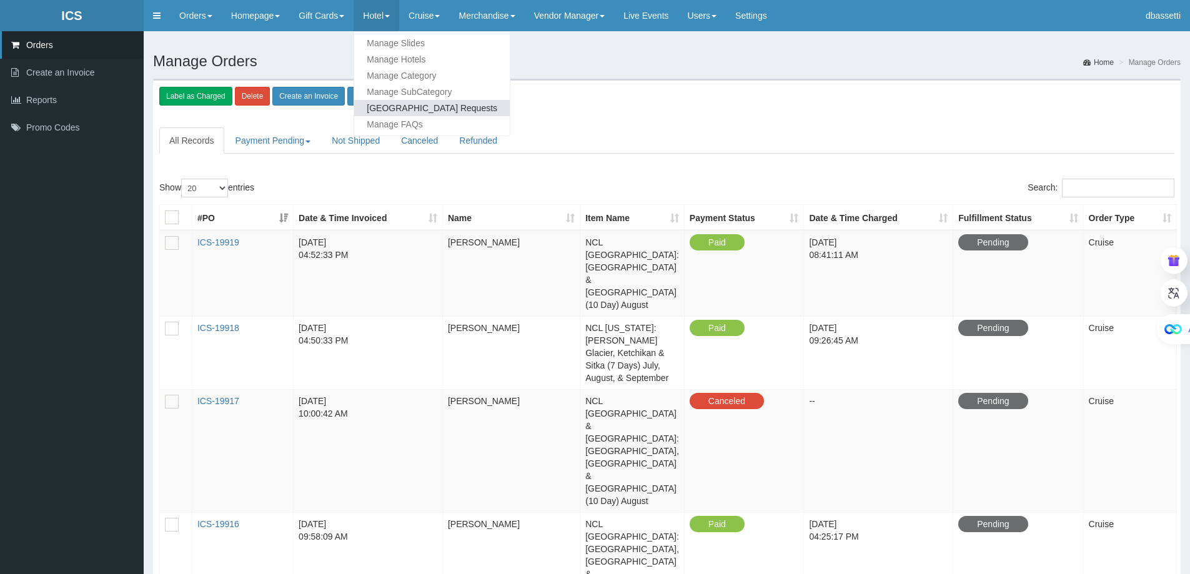
click at [395, 104] on link "[GEOGRAPHIC_DATA] Requests" at bounding box center [432, 108] width 156 height 16
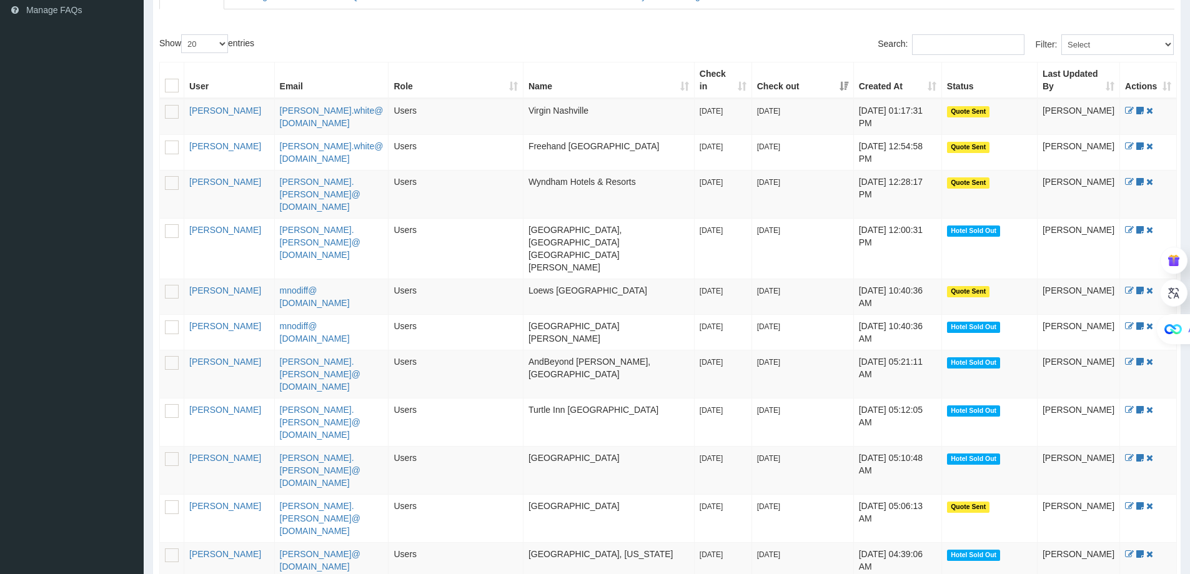
scroll to position [375, 0]
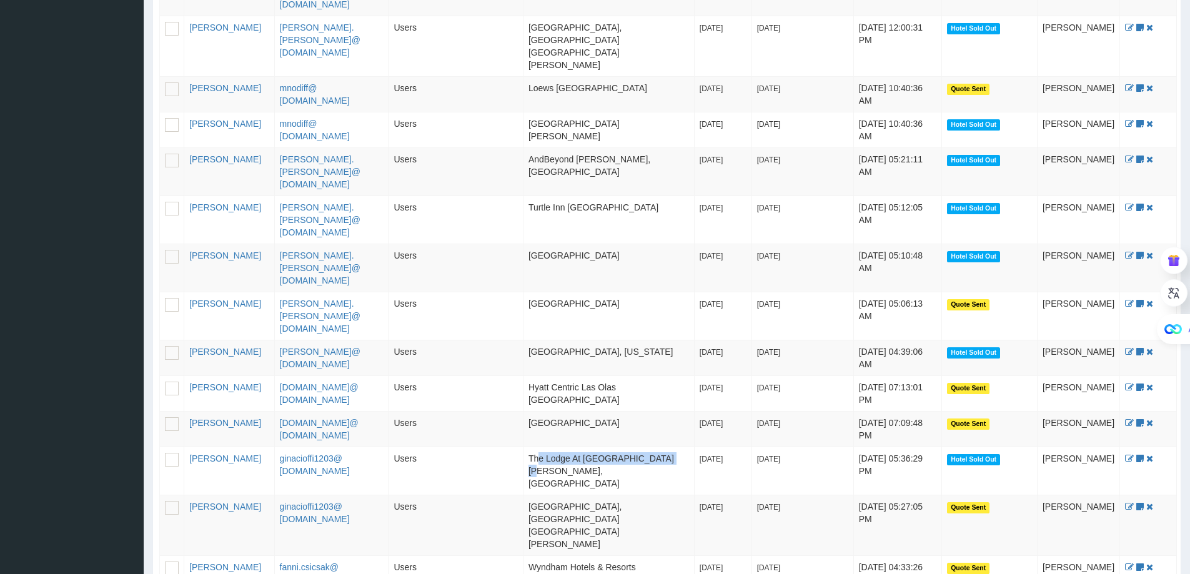
drag, startPoint x: 528, startPoint y: 379, endPoint x: 676, endPoint y: 381, distance: 147.5
click at [676, 447] on td "The Lodge At [GEOGRAPHIC_DATA][PERSON_NAME], [GEOGRAPHIC_DATA]" at bounding box center [609, 471] width 171 height 48
click at [581, 495] on td "[GEOGRAPHIC_DATA], [GEOGRAPHIC_DATA] [GEOGRAPHIC_DATA][PERSON_NAME]" at bounding box center [609, 525] width 171 height 61
drag, startPoint x: 536, startPoint y: 432, endPoint x: 499, endPoint y: 425, distance: 37.5
click at [499, 495] on tr "[PERSON_NAME] ginacioffi1203@ [DOMAIN_NAME] Users Sonesta [GEOGRAPHIC_DATA], [G…" at bounding box center [668, 525] width 1017 height 61
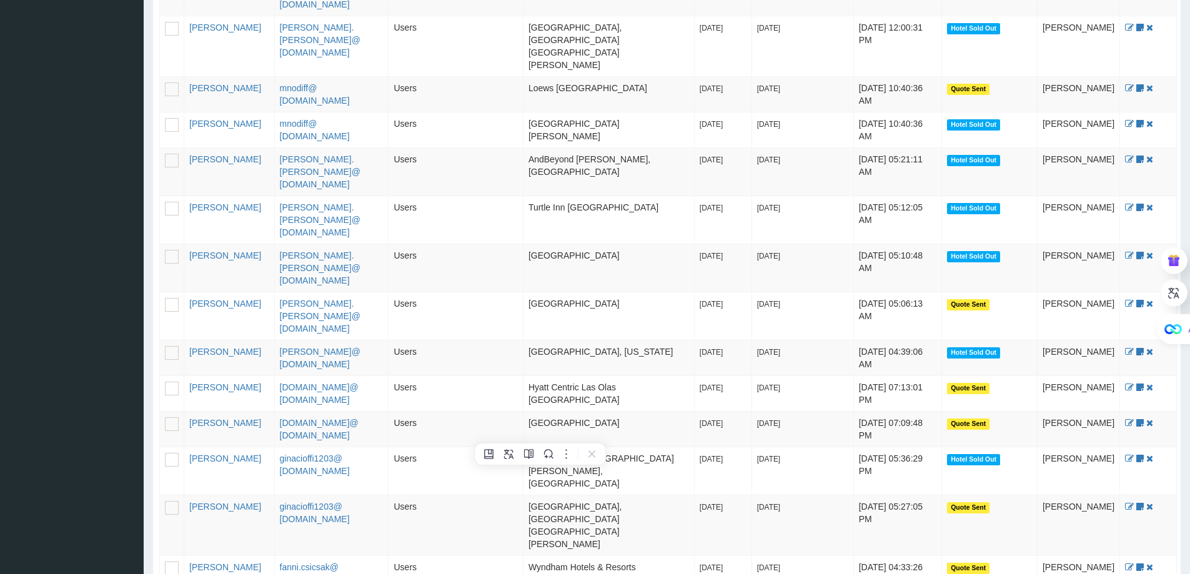
click at [595, 447] on td "The Lodge At [GEOGRAPHIC_DATA][PERSON_NAME], [GEOGRAPHIC_DATA]" at bounding box center [609, 471] width 171 height 48
drag, startPoint x: 522, startPoint y: 381, endPoint x: 676, endPoint y: 385, distance: 153.8
click at [676, 447] on td "The Lodge At [GEOGRAPHIC_DATA][PERSON_NAME], [GEOGRAPHIC_DATA]" at bounding box center [609, 471] width 171 height 48
click at [554, 495] on td "[GEOGRAPHIC_DATA], [GEOGRAPHIC_DATA] [GEOGRAPHIC_DATA][PERSON_NAME]" at bounding box center [609, 525] width 171 height 61
drag, startPoint x: 568, startPoint y: 431, endPoint x: 518, endPoint y: 421, distance: 51.0
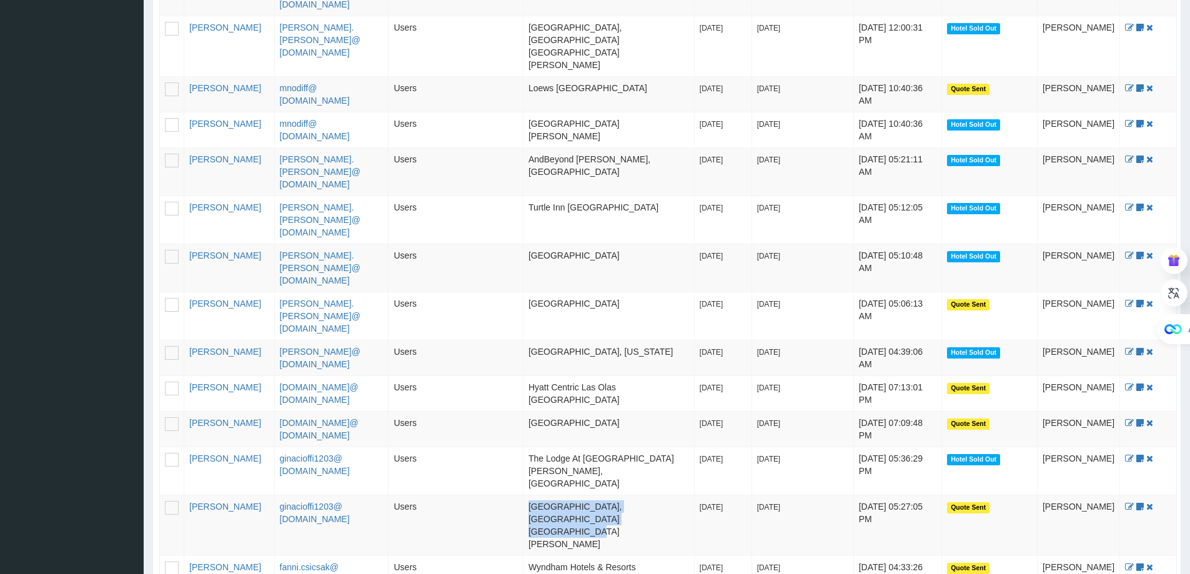
click at [524, 495] on td "[GEOGRAPHIC_DATA], [GEOGRAPHIC_DATA] [GEOGRAPHIC_DATA][PERSON_NAME]" at bounding box center [609, 525] width 171 height 61
drag, startPoint x: 581, startPoint y: 387, endPoint x: 511, endPoint y: 393, distance: 70.8
click at [511, 447] on tr "[PERSON_NAME] ginacioffi1203@ [DOMAIN_NAME] Users The Lodge At [GEOGRAPHIC_DATA…" at bounding box center [668, 471] width 1017 height 48
click at [563, 495] on td "[GEOGRAPHIC_DATA], [GEOGRAPHIC_DATA] [GEOGRAPHIC_DATA][PERSON_NAME]" at bounding box center [609, 525] width 171 height 61
drag, startPoint x: 547, startPoint y: 432, endPoint x: 509, endPoint y: 417, distance: 41.0
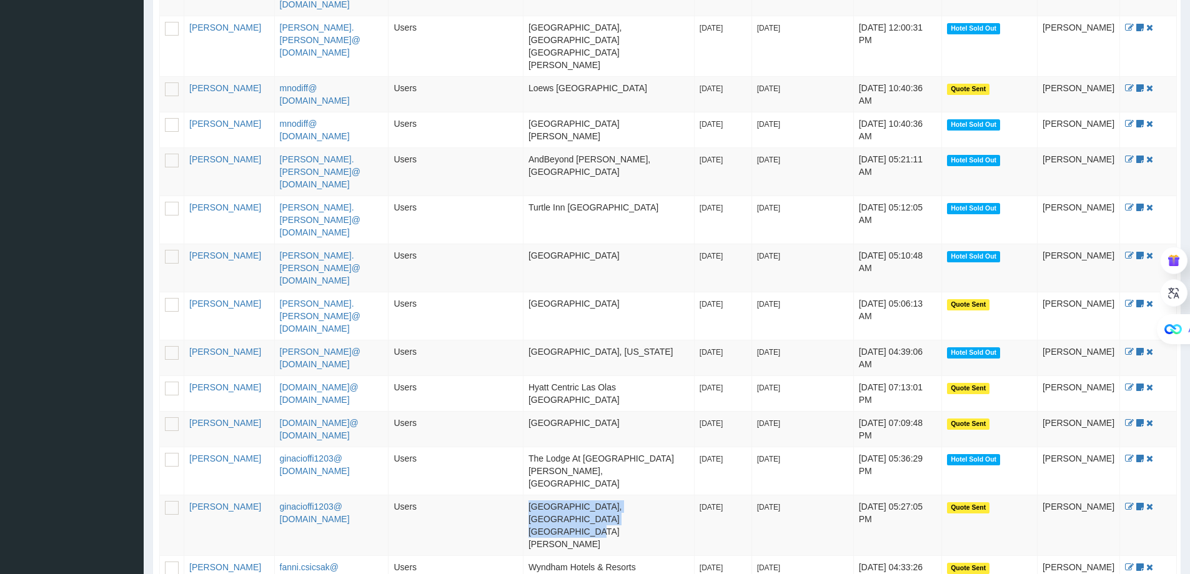
click at [509, 495] on tr "[PERSON_NAME] ginacioffi1203@ [DOMAIN_NAME] Users Sonesta [GEOGRAPHIC_DATA], [G…" at bounding box center [668, 525] width 1017 height 61
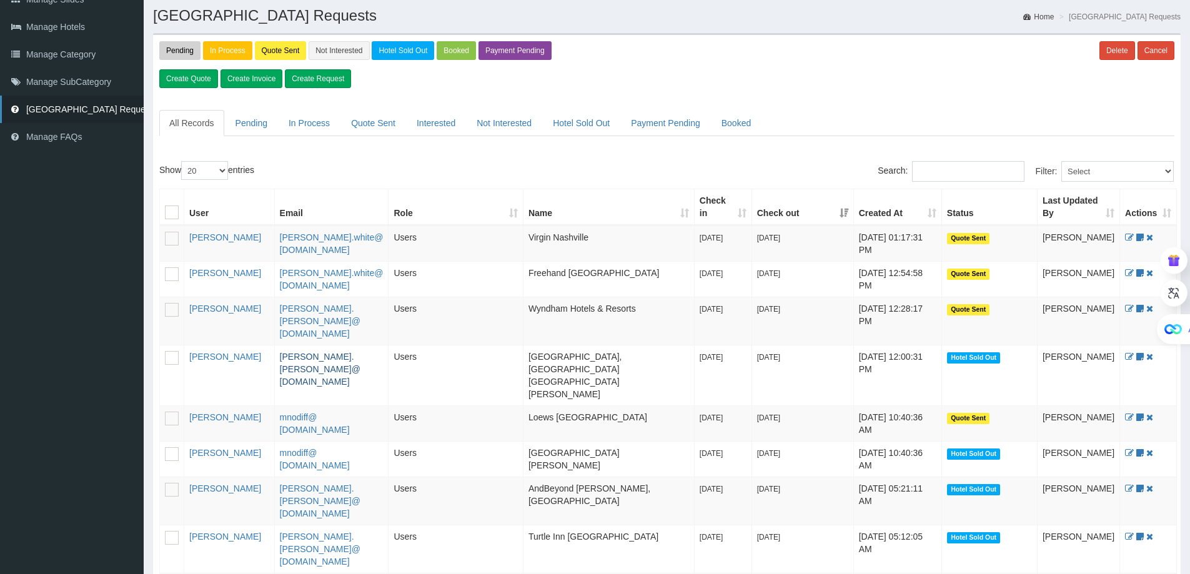
scroll to position [0, 0]
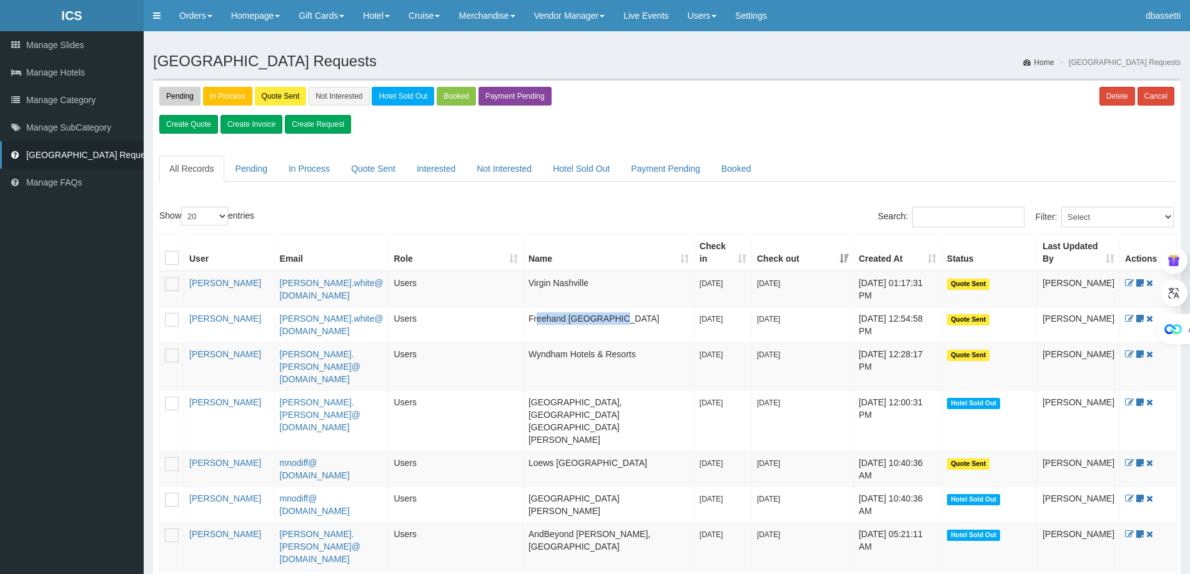
drag, startPoint x: 527, startPoint y: 332, endPoint x: 617, endPoint y: 344, distance: 90.9
click at [617, 342] on td "Freehand [GEOGRAPHIC_DATA]" at bounding box center [609, 325] width 171 height 36
click at [613, 390] on td "Wyndham Hotels & Resorts" at bounding box center [609, 366] width 171 height 48
drag, startPoint x: 570, startPoint y: 422, endPoint x: 525, endPoint y: 390, distance: 55.5
